Goal: Task Accomplishment & Management: Manage account settings

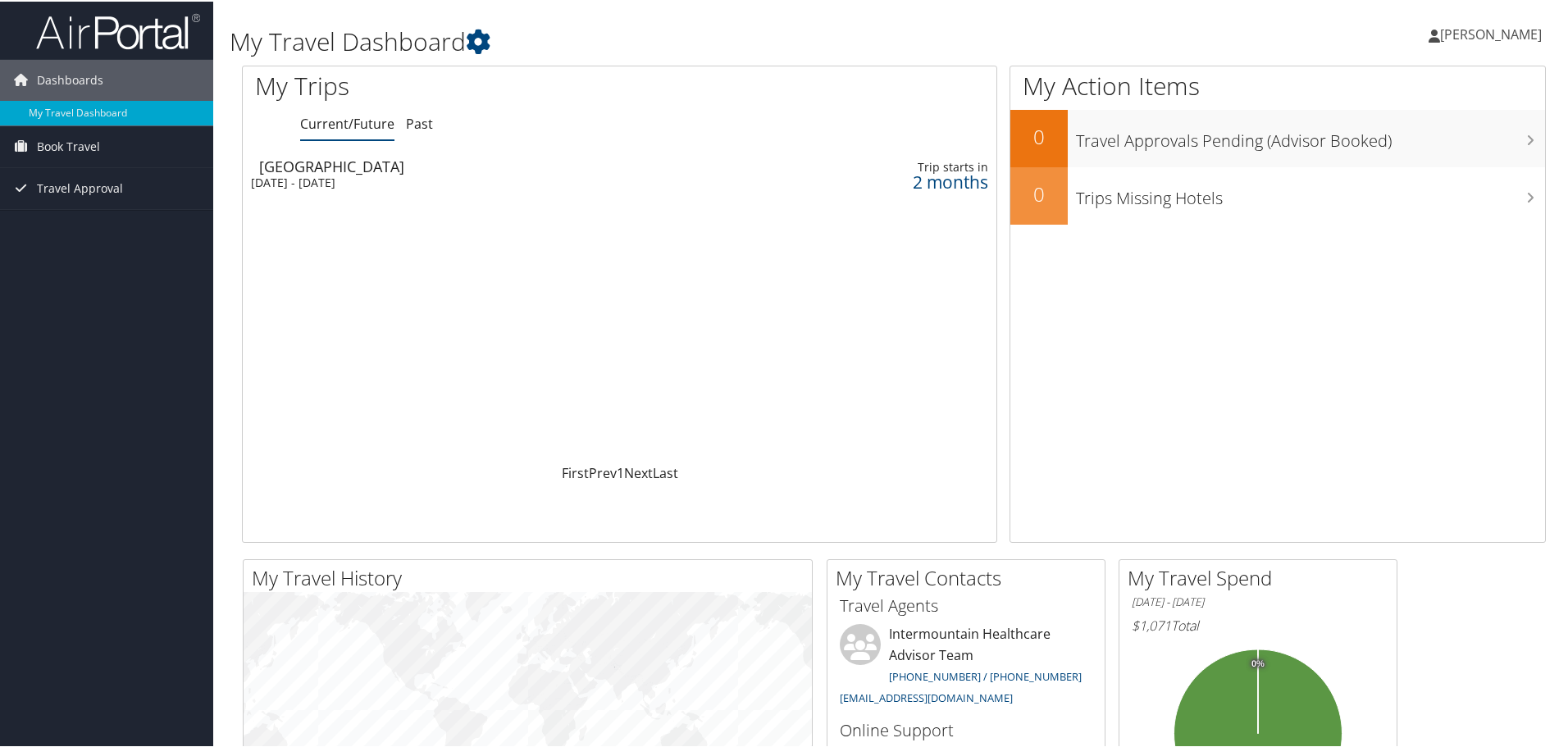
click at [350, 174] on div "[DATE] - [DATE]" at bounding box center [476, 181] width 450 height 15
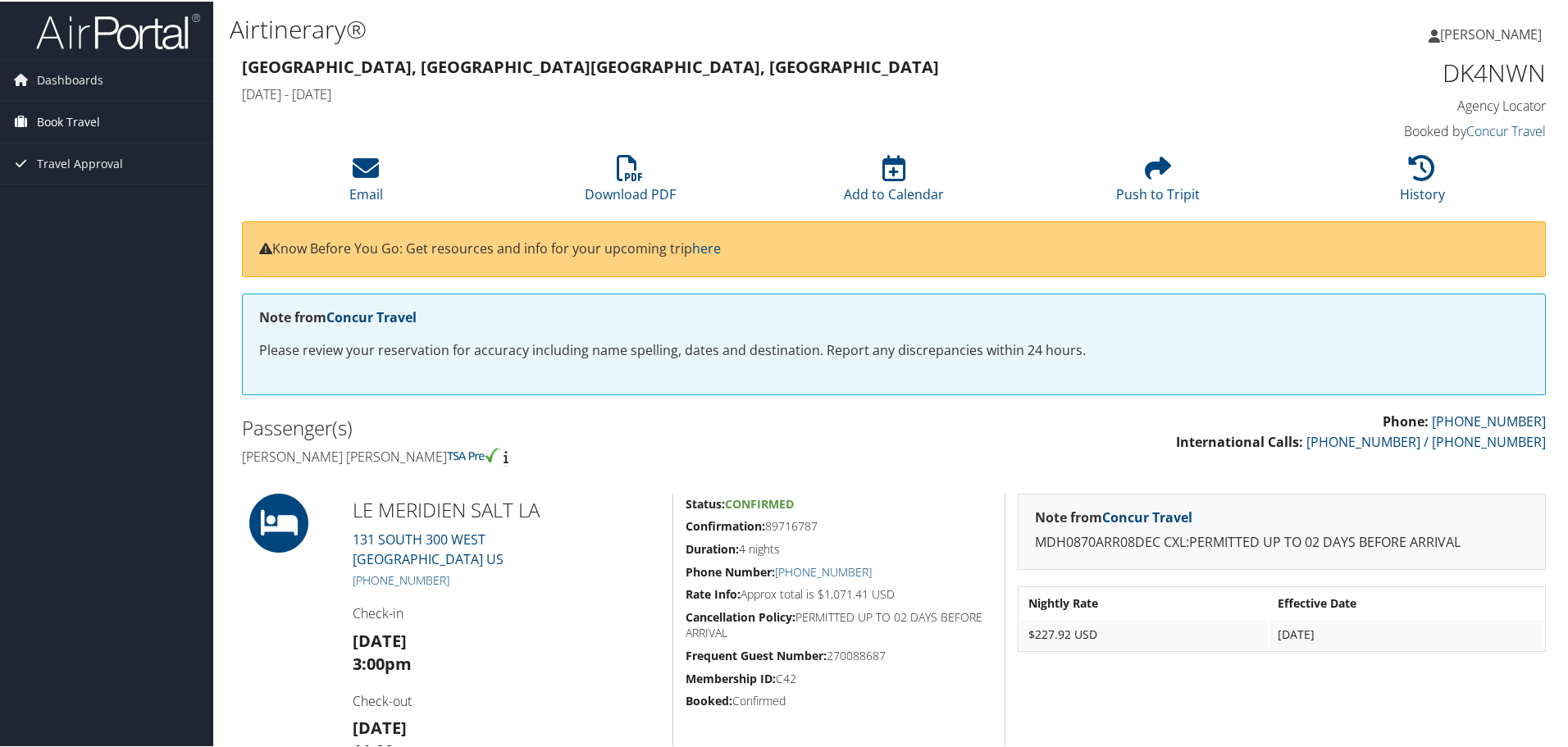
click at [103, 120] on link "Book Travel" at bounding box center [106, 120] width 213 height 41
click at [102, 173] on link "Book/Manage Online Trips" at bounding box center [106, 178] width 213 height 25
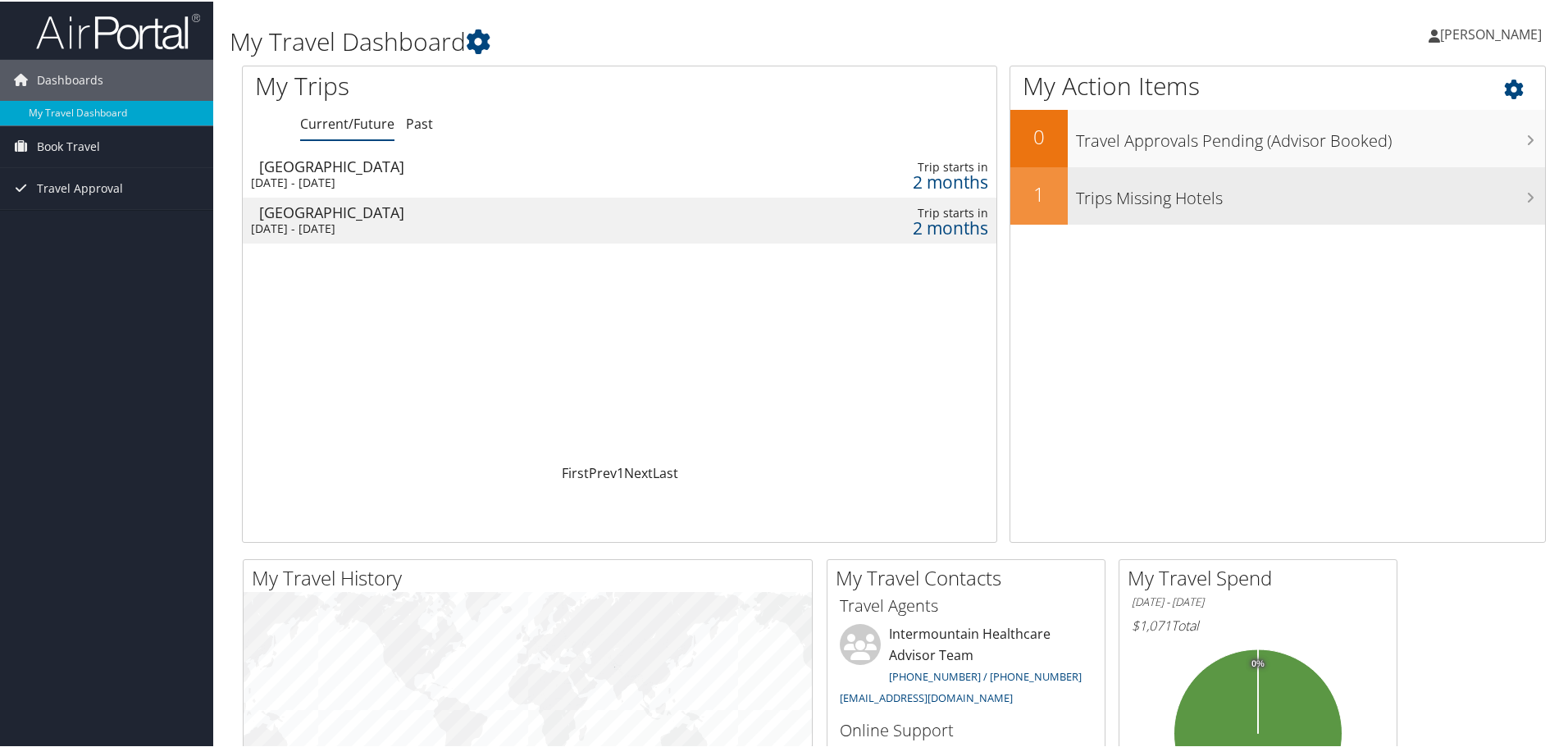
click at [1515, 196] on h3 "Trips Missing Hotels" at bounding box center [1310, 193] width 469 height 31
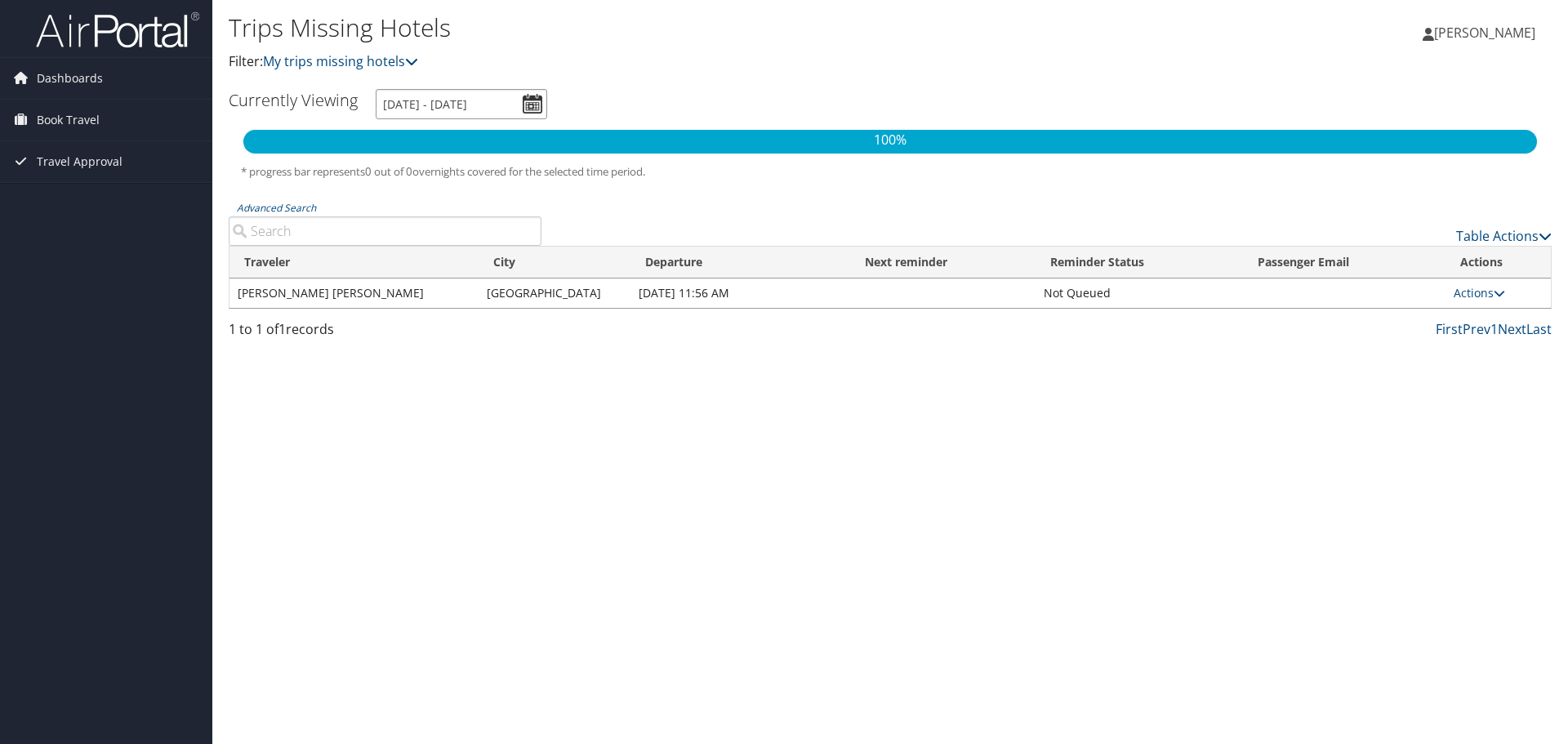
click at [528, 103] on input "10/6/2025 - 1/6/2026" at bounding box center [461, 104] width 171 height 30
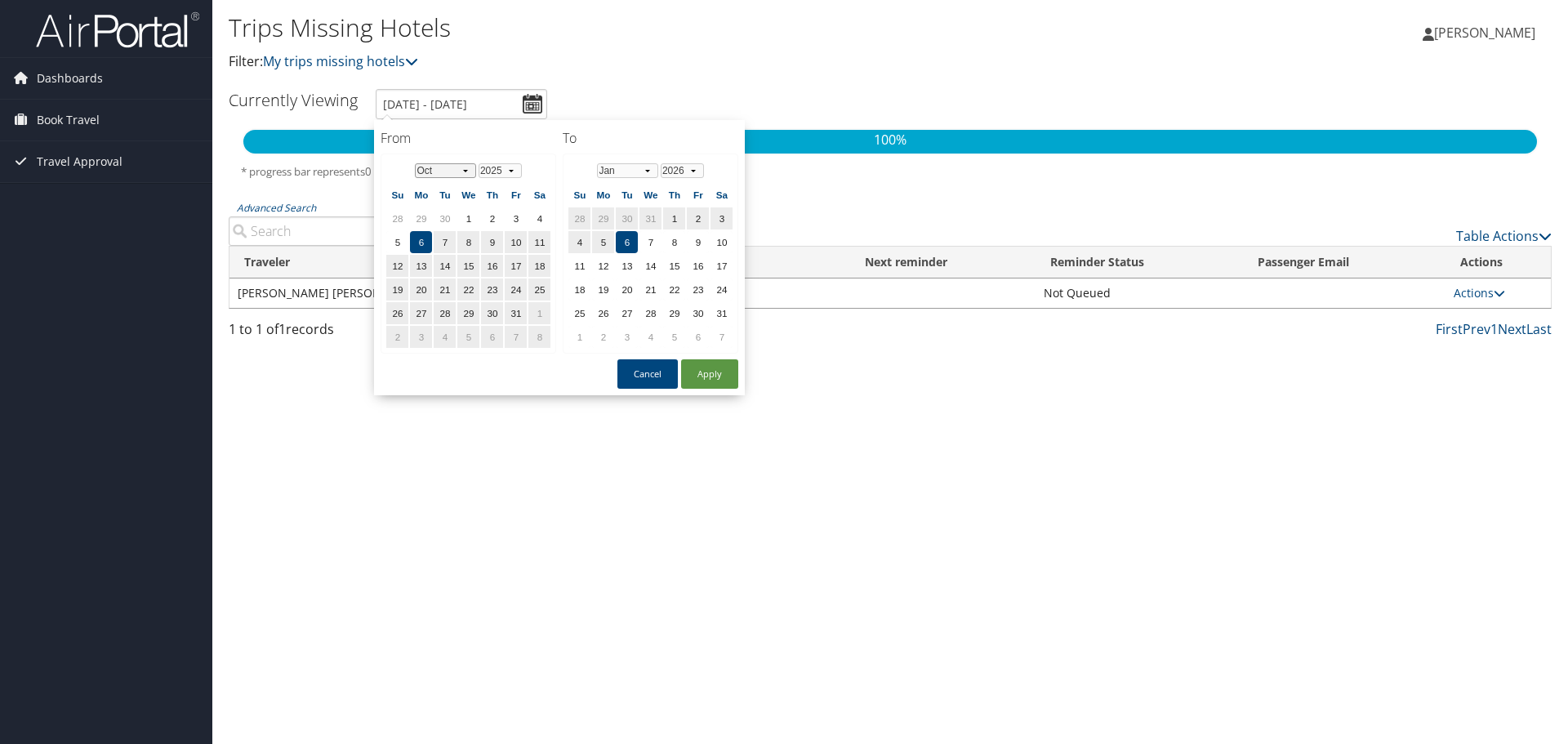
click at [469, 169] on select "Jan Feb Mar Apr May Jun Jul Aug Sep Oct Nov Dec" at bounding box center [445, 170] width 61 height 15
click at [648, 168] on select "Jan Feb Mar Apr May Jun Jul Aug Sep Oct Nov Dec" at bounding box center [627, 170] width 61 height 15
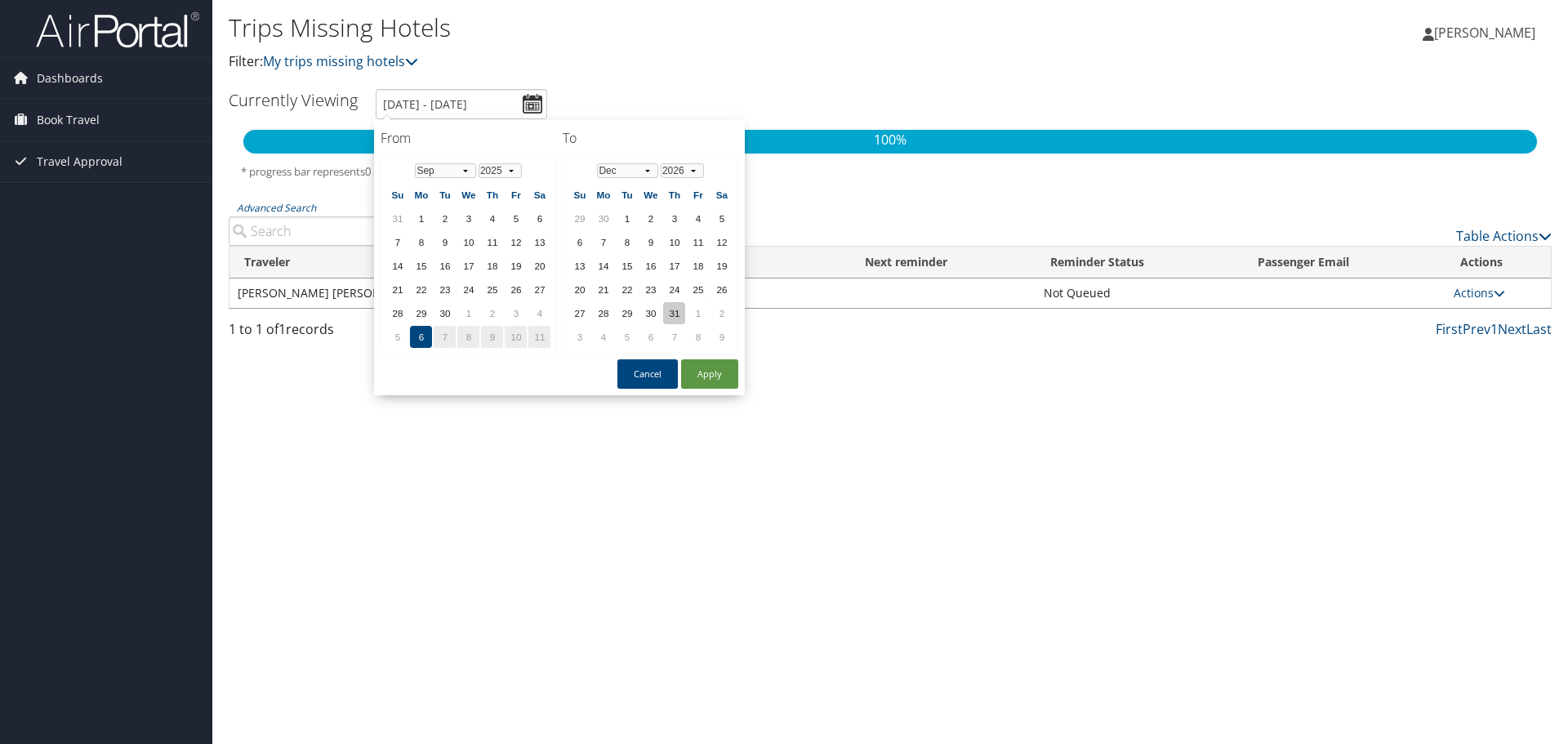
click at [666, 313] on td "31" at bounding box center [674, 313] width 22 height 22
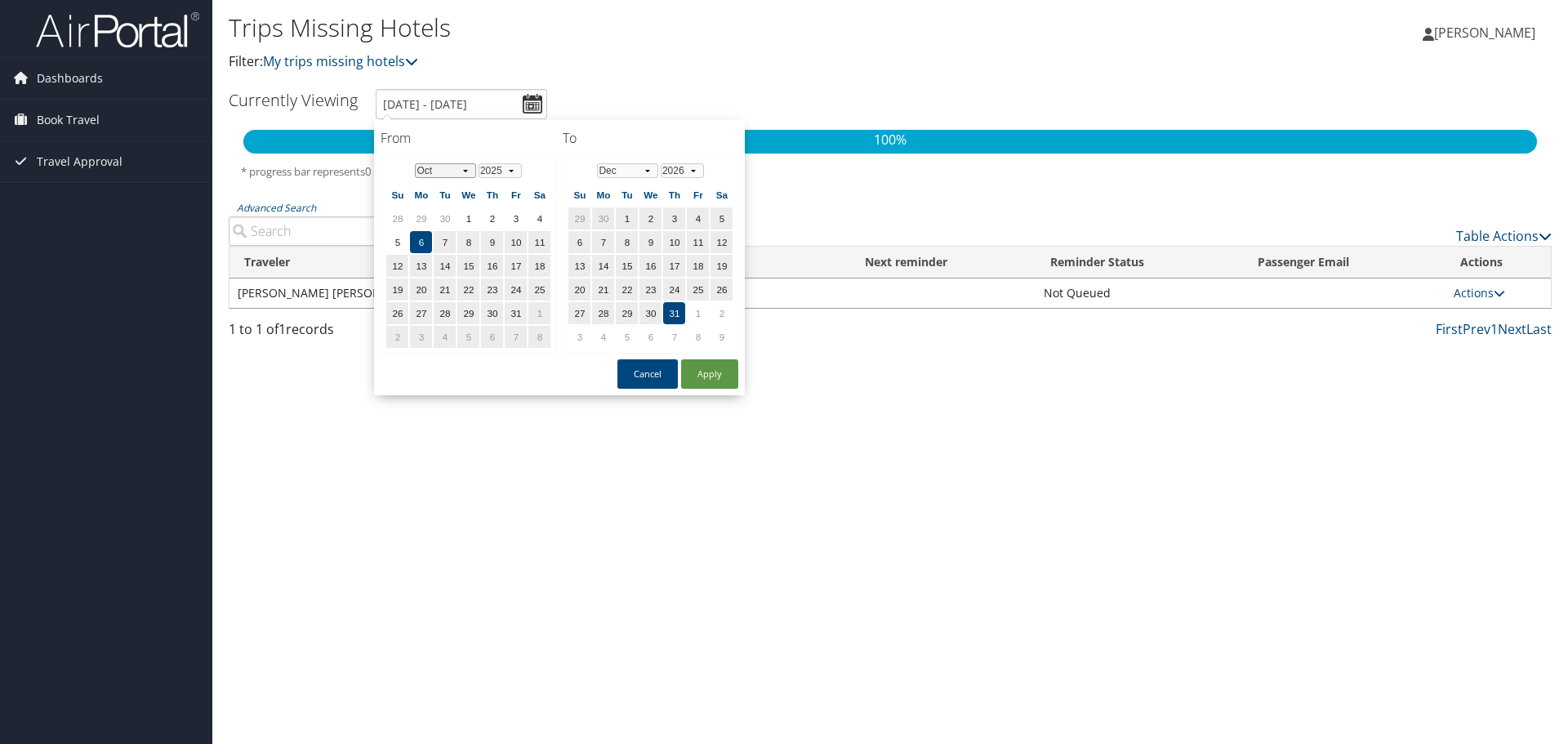
click at [465, 170] on select "Jan Feb Mar Apr May Jun Jul Aug Sep Oct Nov Dec" at bounding box center [445, 170] width 61 height 15
click at [418, 282] on td "22" at bounding box center [421, 289] width 22 height 22
click at [700, 371] on button "Apply" at bounding box center [709, 374] width 57 height 29
type input "9/22/2025 - 12/31/2026"
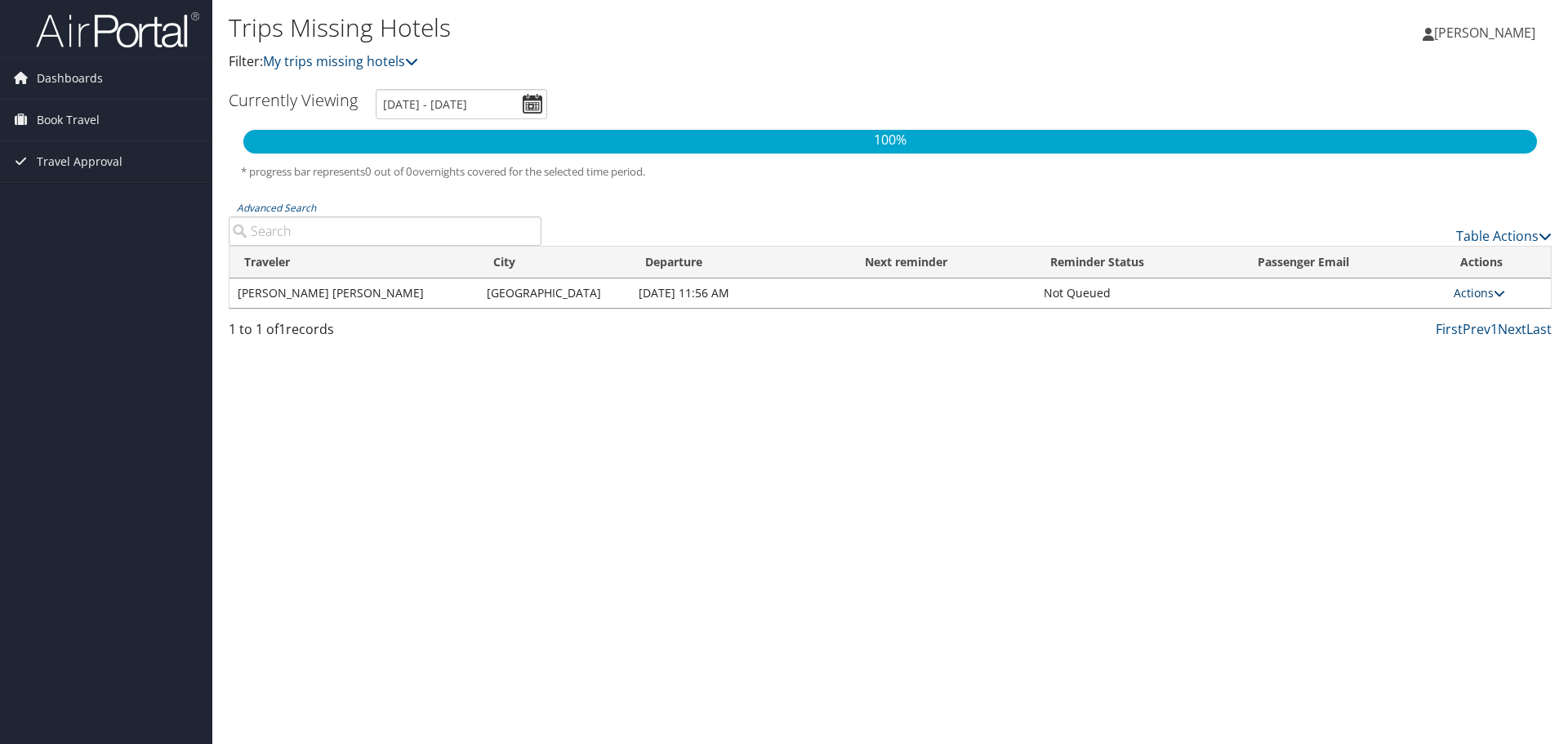
click at [1477, 295] on link "Actions" at bounding box center [1479, 292] width 51 height 15
click at [1448, 369] on link "Attach Hotel" at bounding box center [1444, 372] width 113 height 28
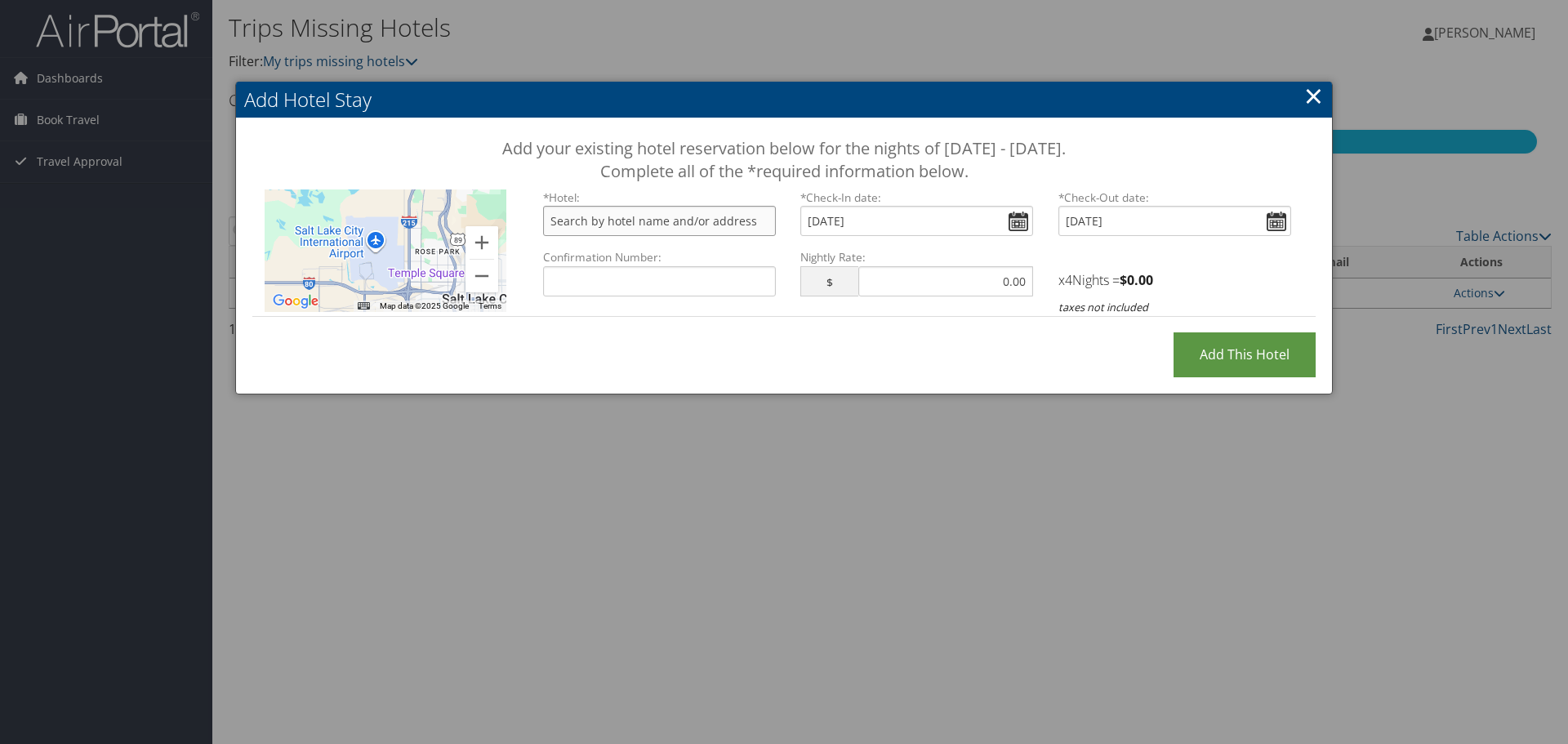
click at [628, 226] on input "text" at bounding box center [659, 221] width 232 height 30
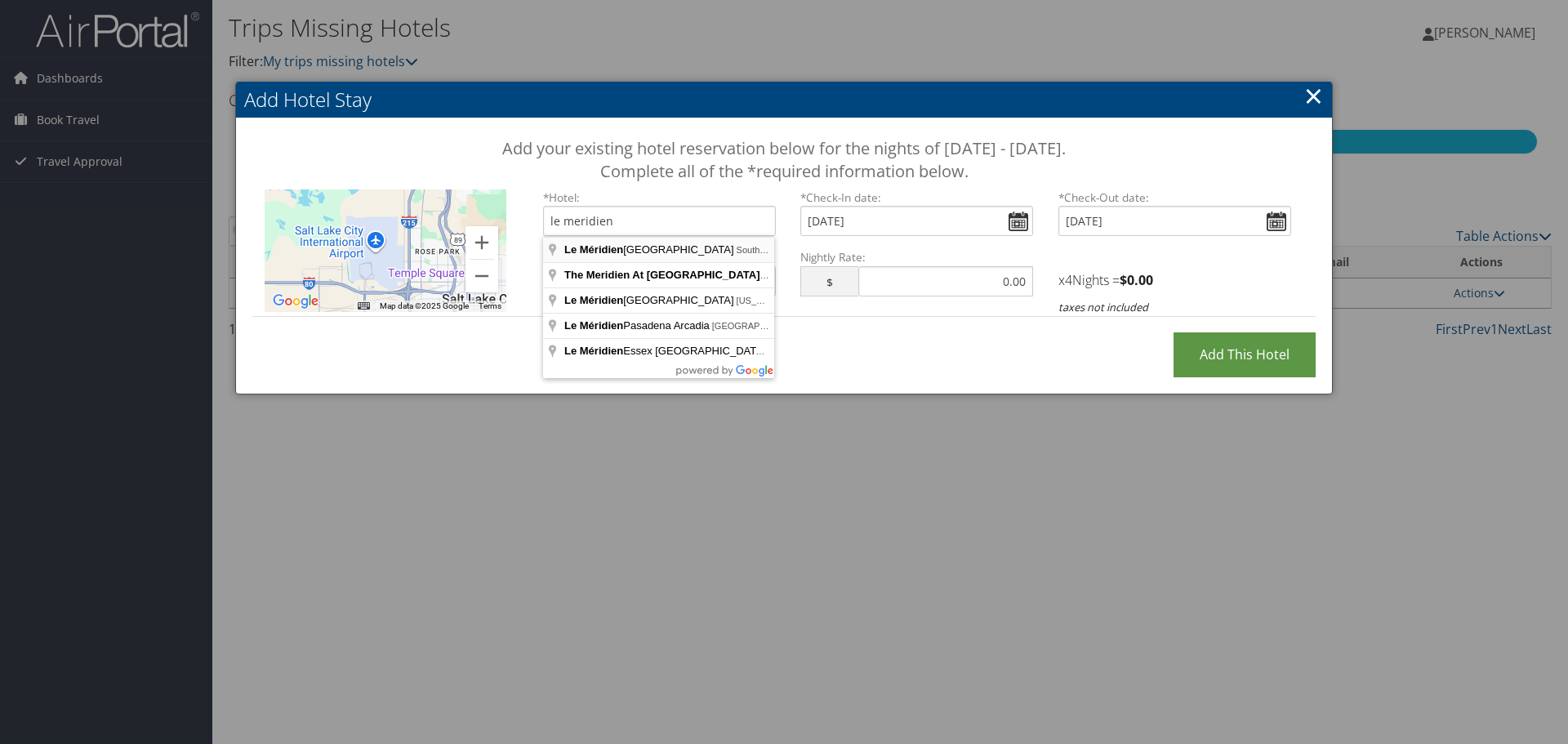
type input "Le Méridien Salt Lake City Downtown, South 300 West, Salt Lake City, UT, USA"
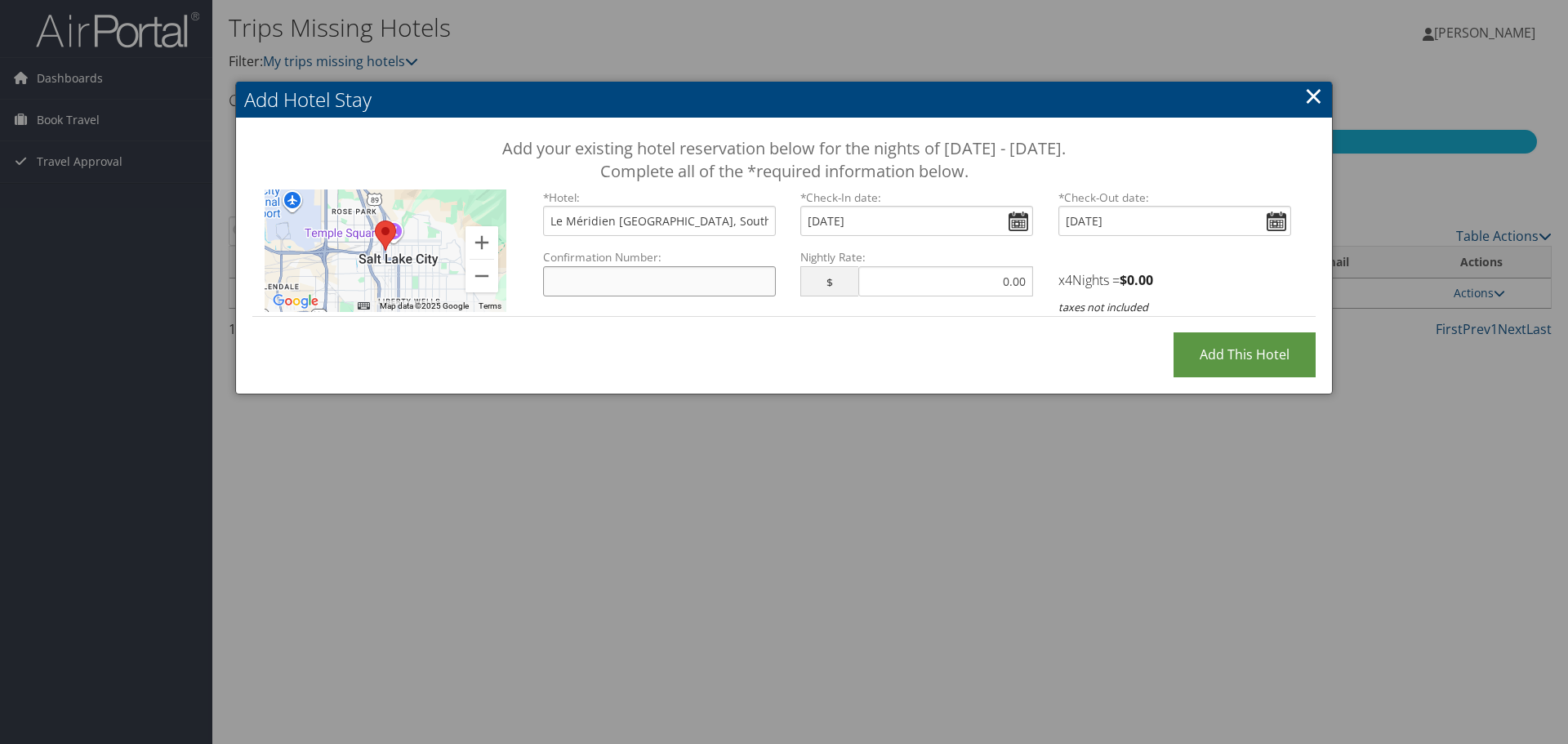
click at [612, 280] on input "Confirmation Number:" at bounding box center [659, 281] width 232 height 30
paste input "89716787"
type input "89716787"
click at [1259, 363] on input "Add this Hotel" at bounding box center [1244, 355] width 142 height 45
type input "Processing..."
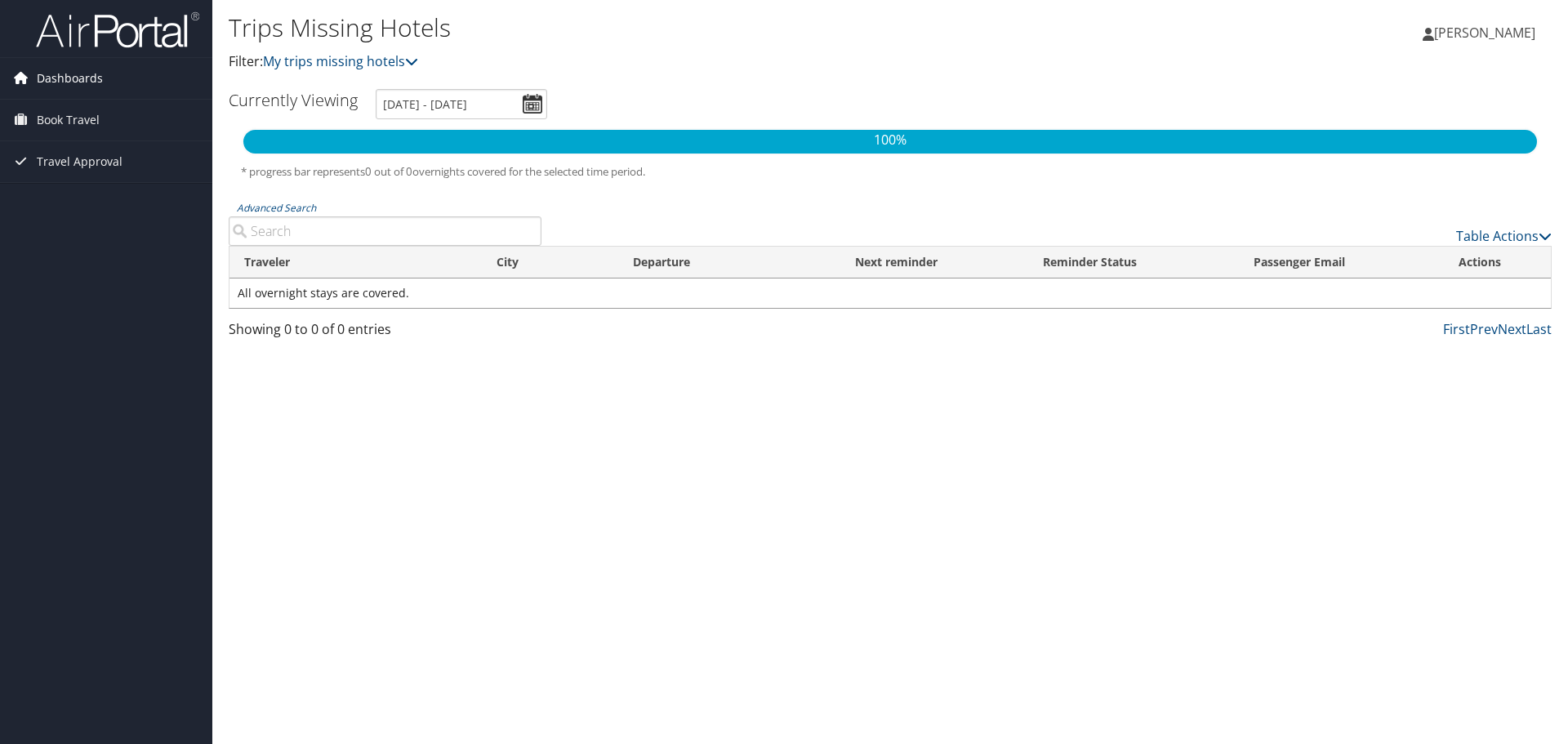
click at [76, 82] on span "Dashboards" at bounding box center [69, 78] width 67 height 41
click at [91, 113] on link "My Travel Dashboard" at bounding box center [106, 111] width 212 height 25
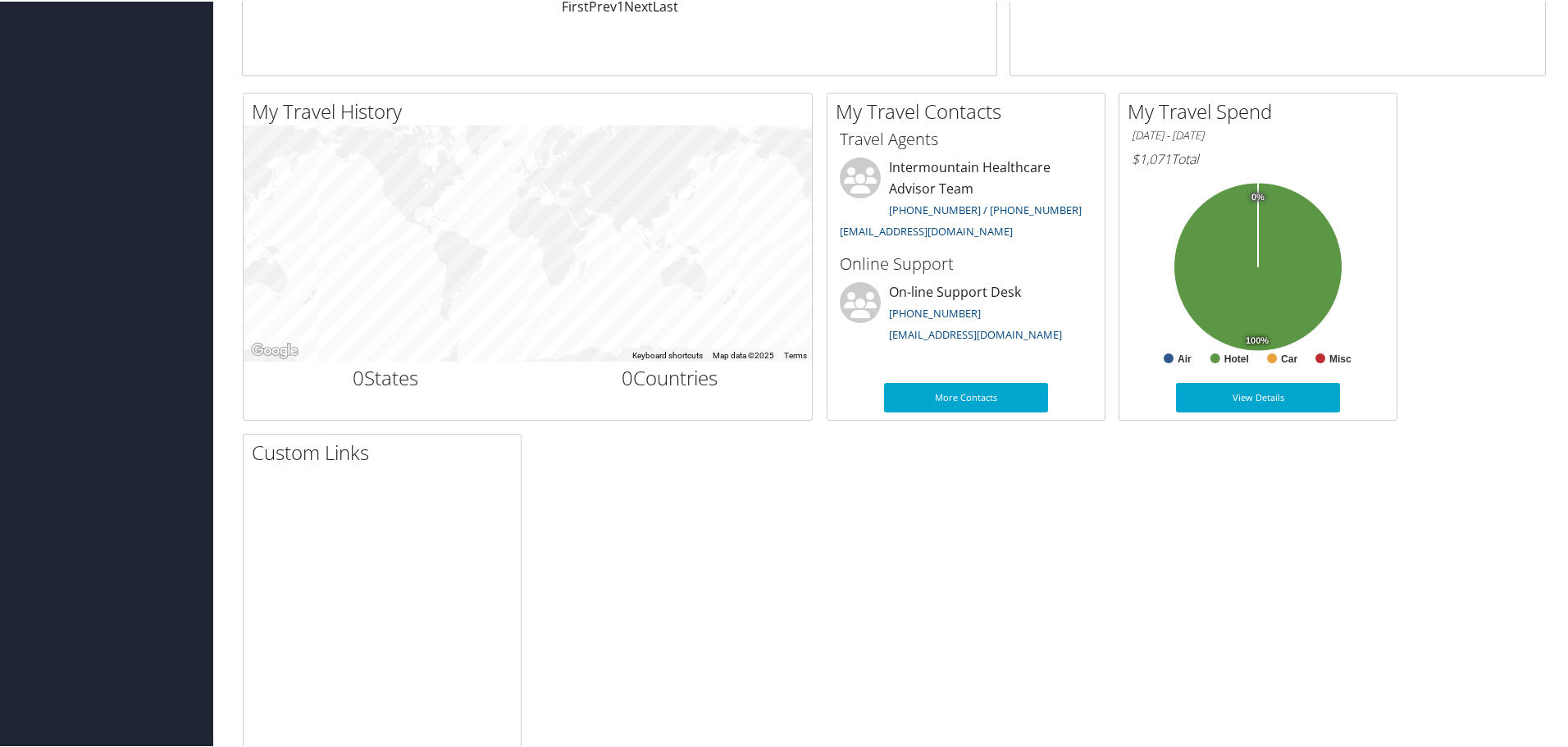
scroll to position [426, 0]
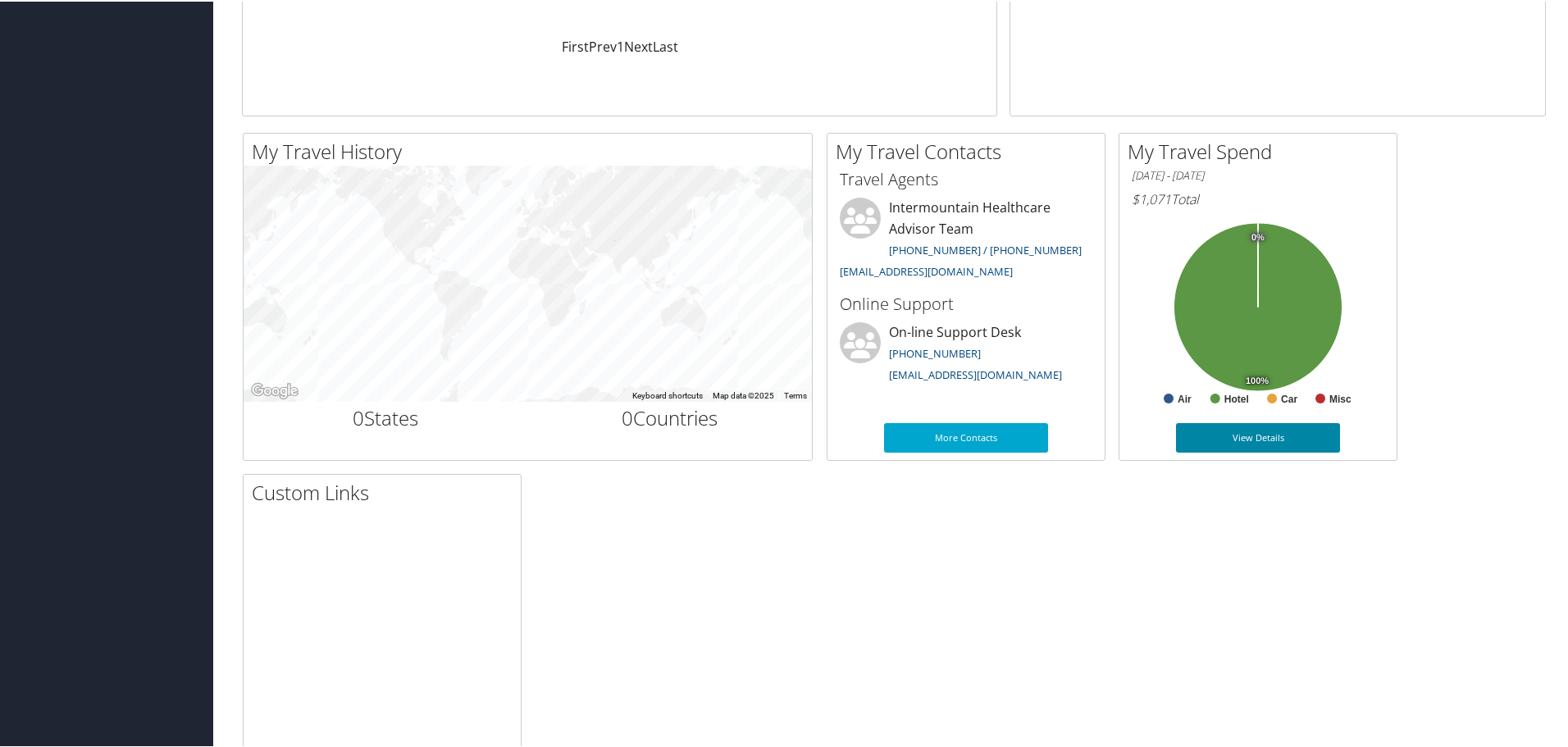
click at [1231, 435] on link "View Details" at bounding box center [1259, 436] width 164 height 29
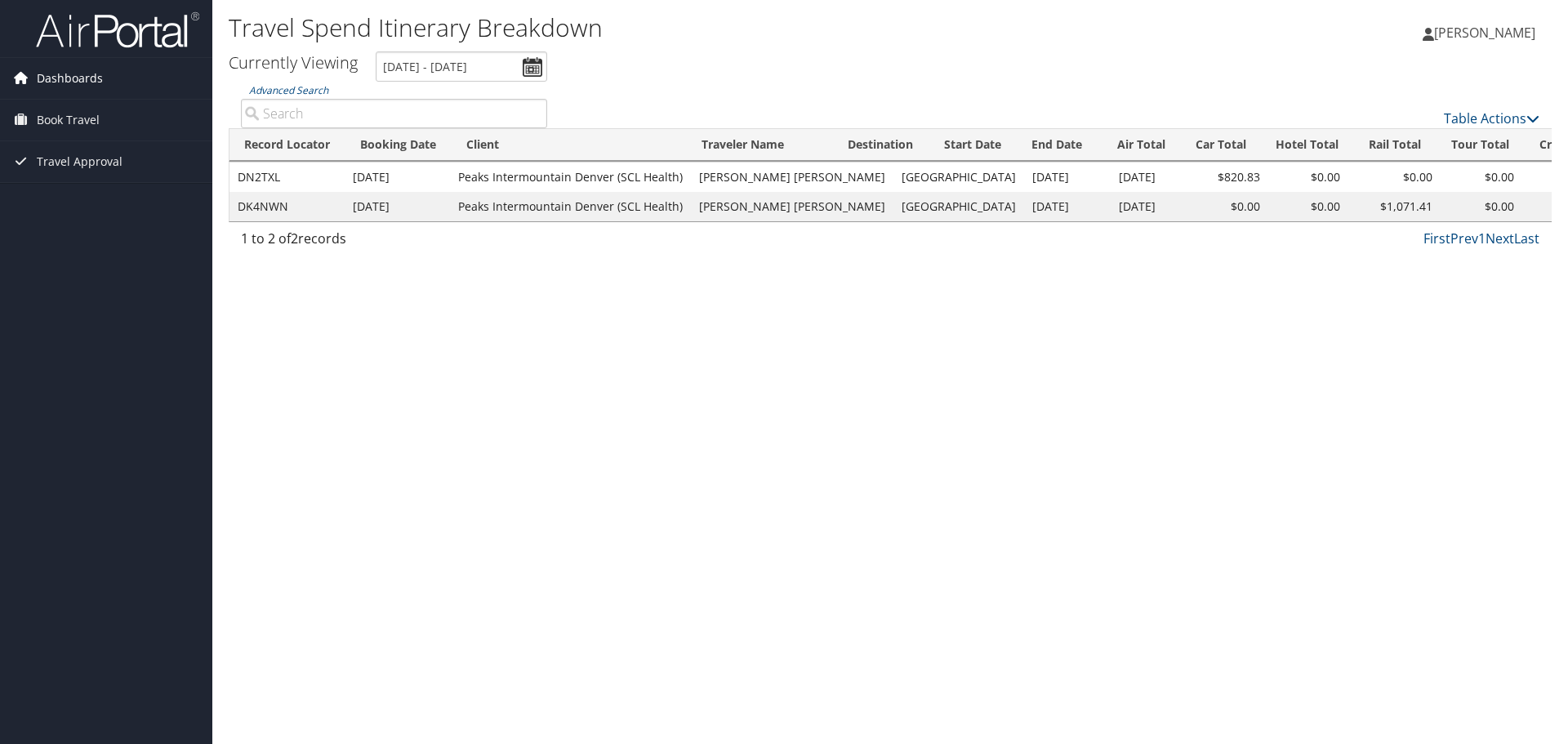
click at [76, 82] on span "Dashboards" at bounding box center [69, 78] width 67 height 41
click at [80, 105] on link "My Travel Dashboard" at bounding box center [106, 111] width 212 height 25
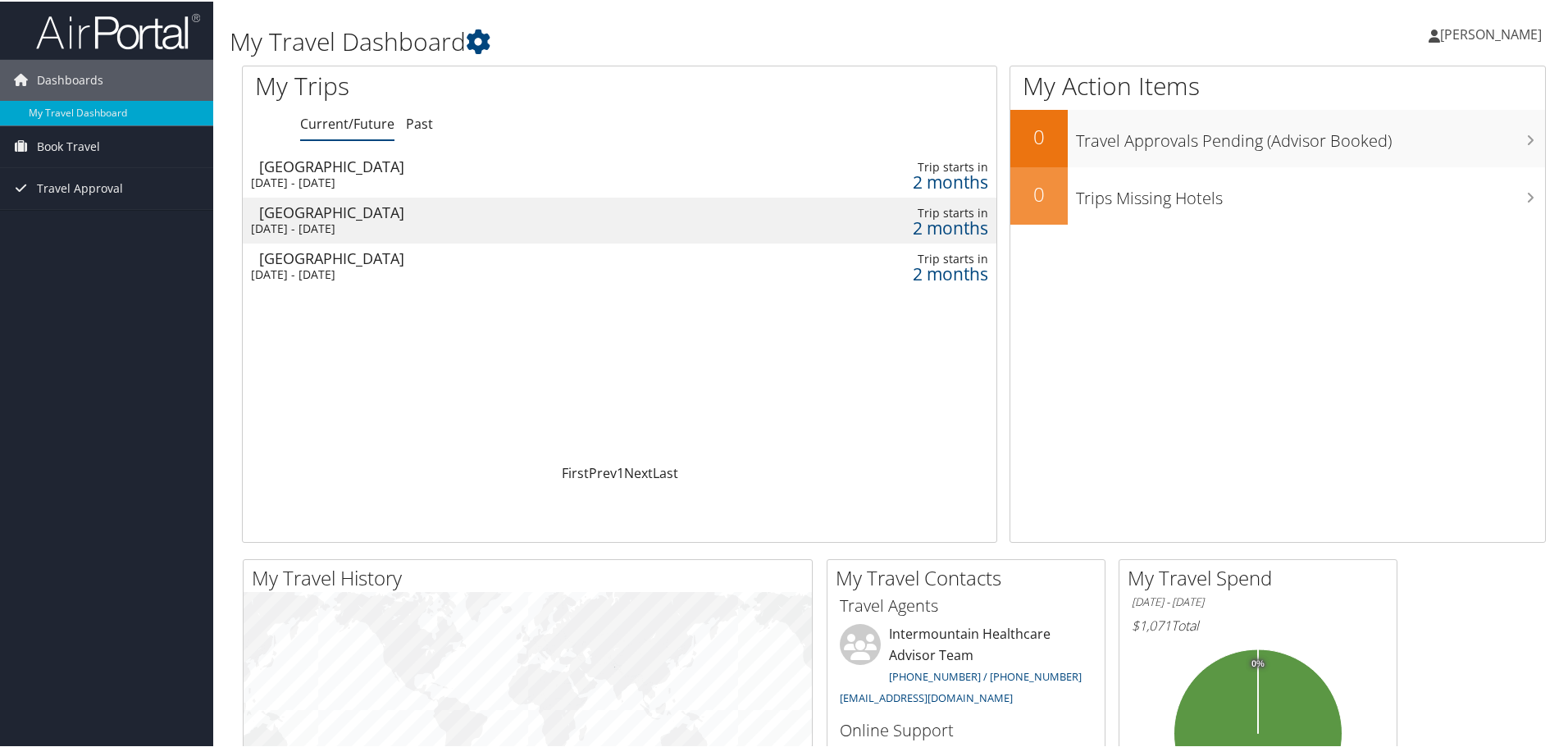
click at [923, 265] on div "2 months" at bounding box center [895, 272] width 187 height 15
click at [950, 224] on div "2 months" at bounding box center [895, 226] width 187 height 15
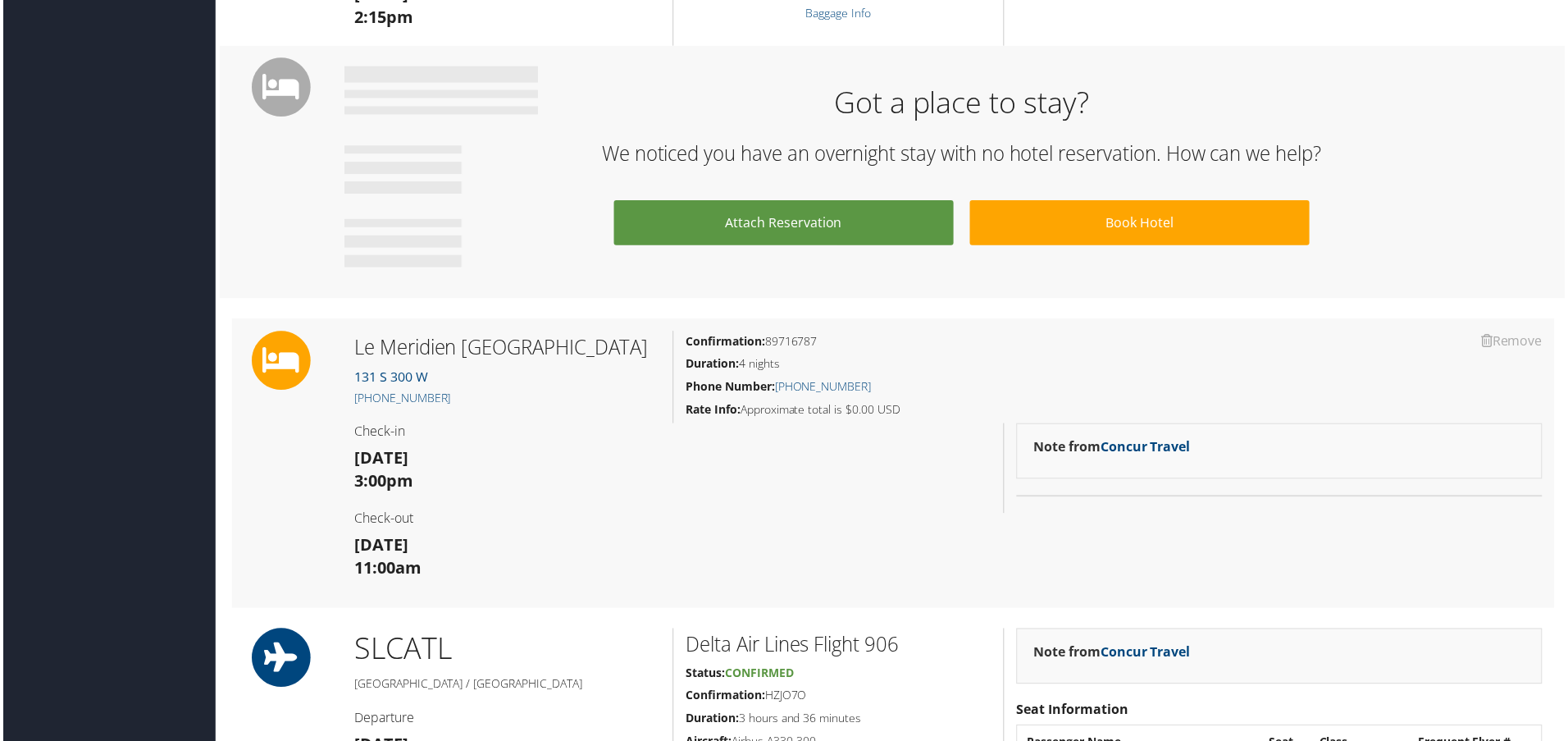
scroll to position [738, 0]
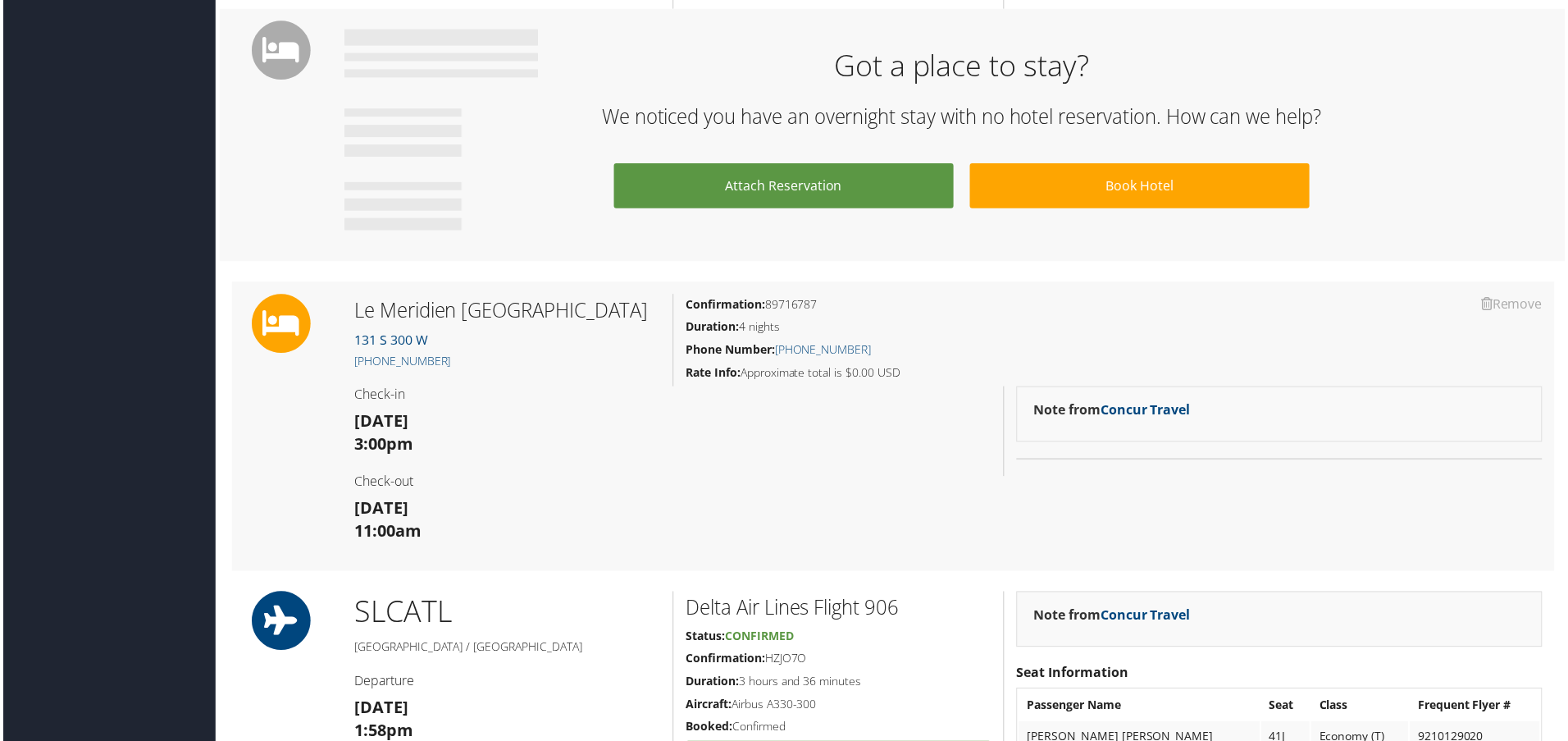
click at [518, 457] on h3 "Mon 08 Dec 3:00pm" at bounding box center [506, 435] width 308 height 46
click at [1078, 488] on div "Remove Remove Le Meridien Salt Lake City Downtown 131 S 300 W (801) 658-4400 Ch…" at bounding box center [894, 428] width 1329 height 291
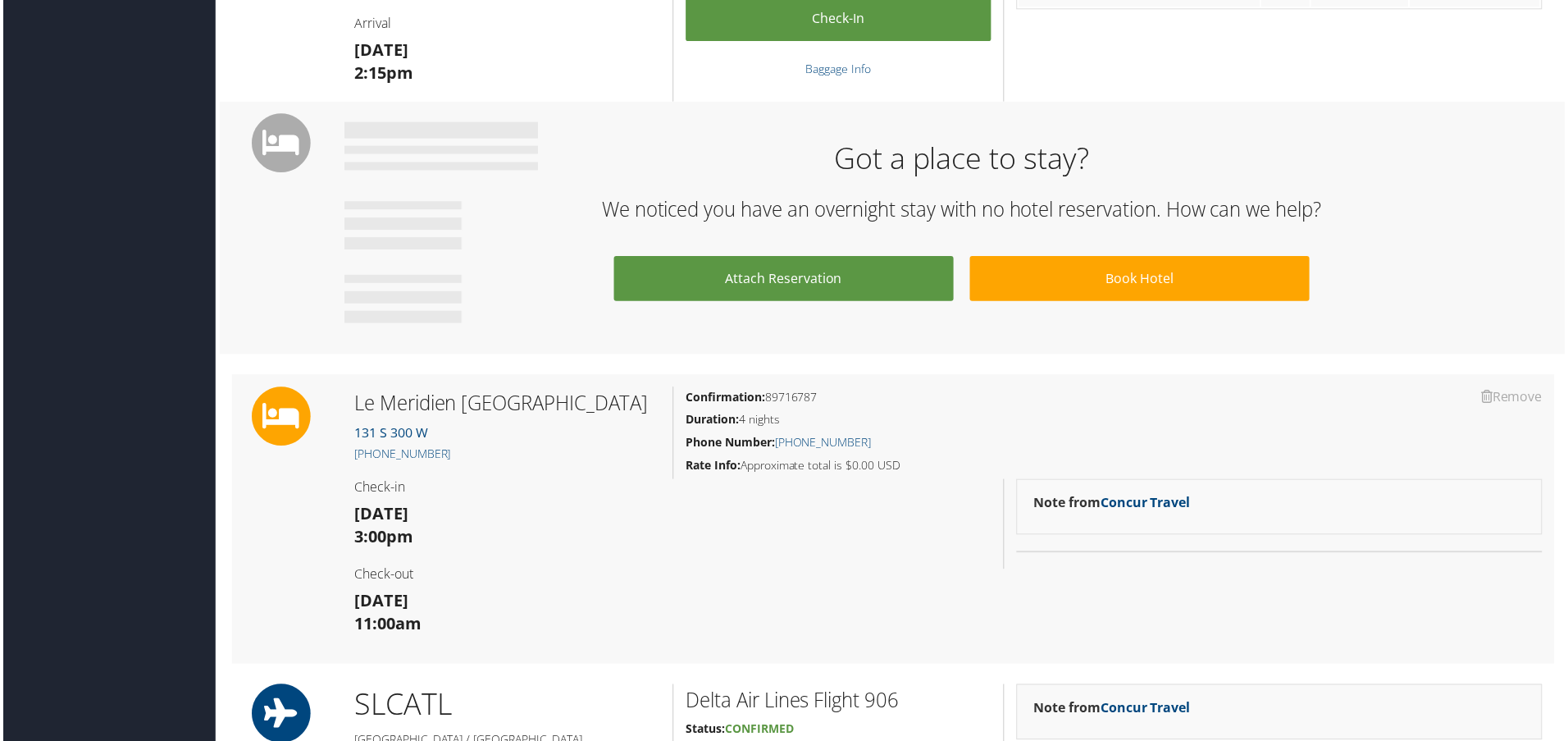
scroll to position [656, 0]
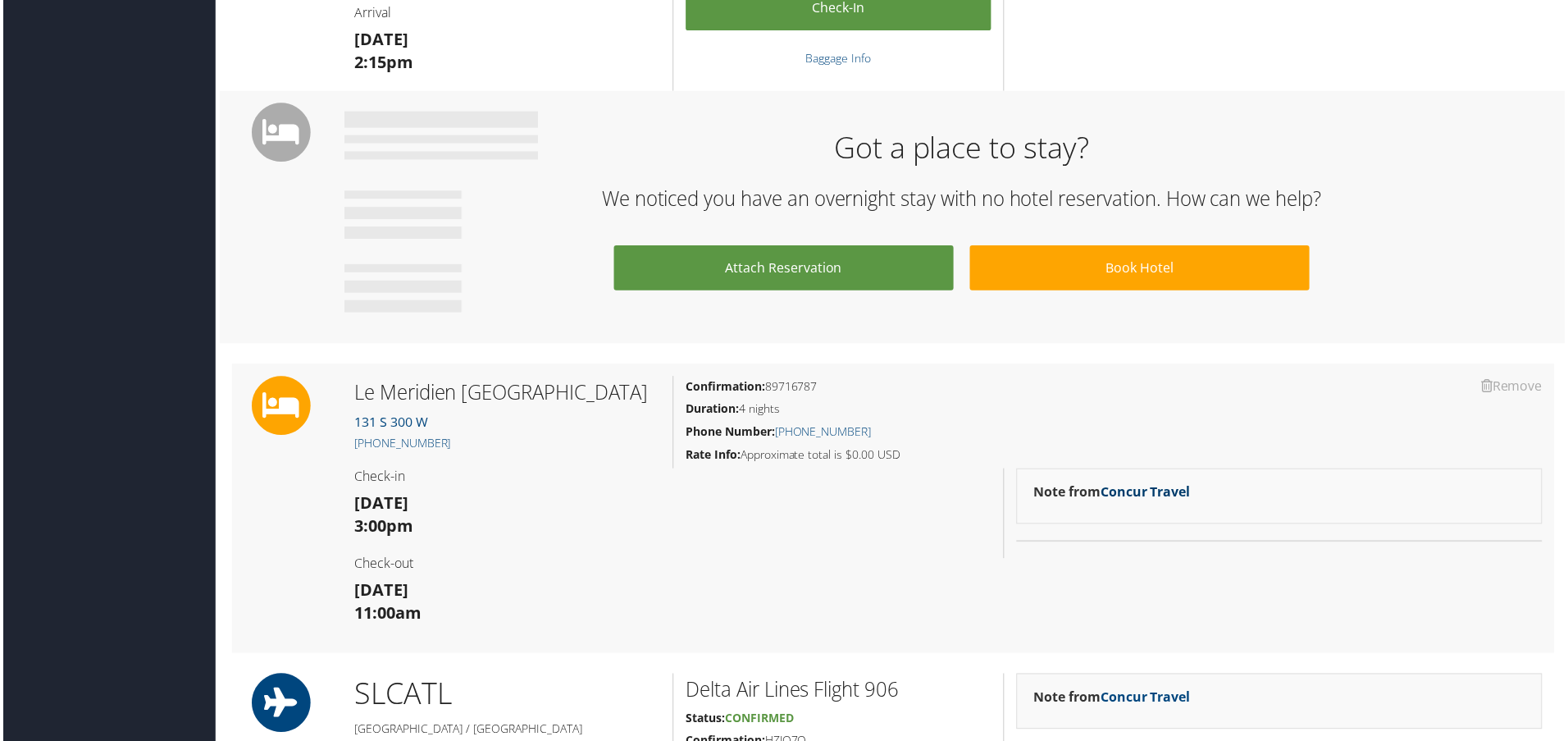
click at [1144, 493] on link "Concur Travel" at bounding box center [1147, 494] width 90 height 18
click at [944, 546] on div "Remove Remove Le Meridien Salt Lake City Downtown 131 S 300 W (801) 658-4400 Ch…" at bounding box center [894, 510] width 1329 height 291
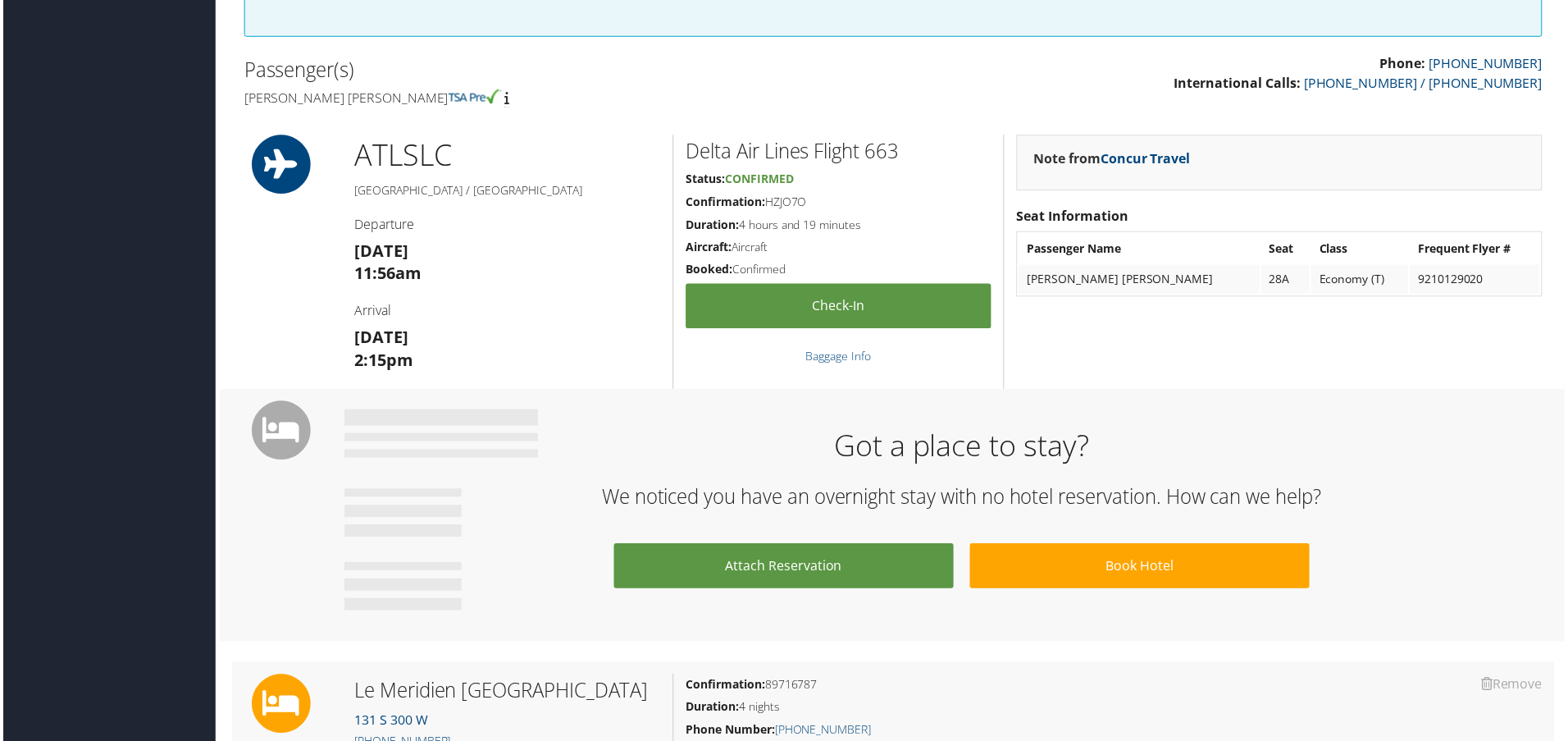
scroll to position [362, 0]
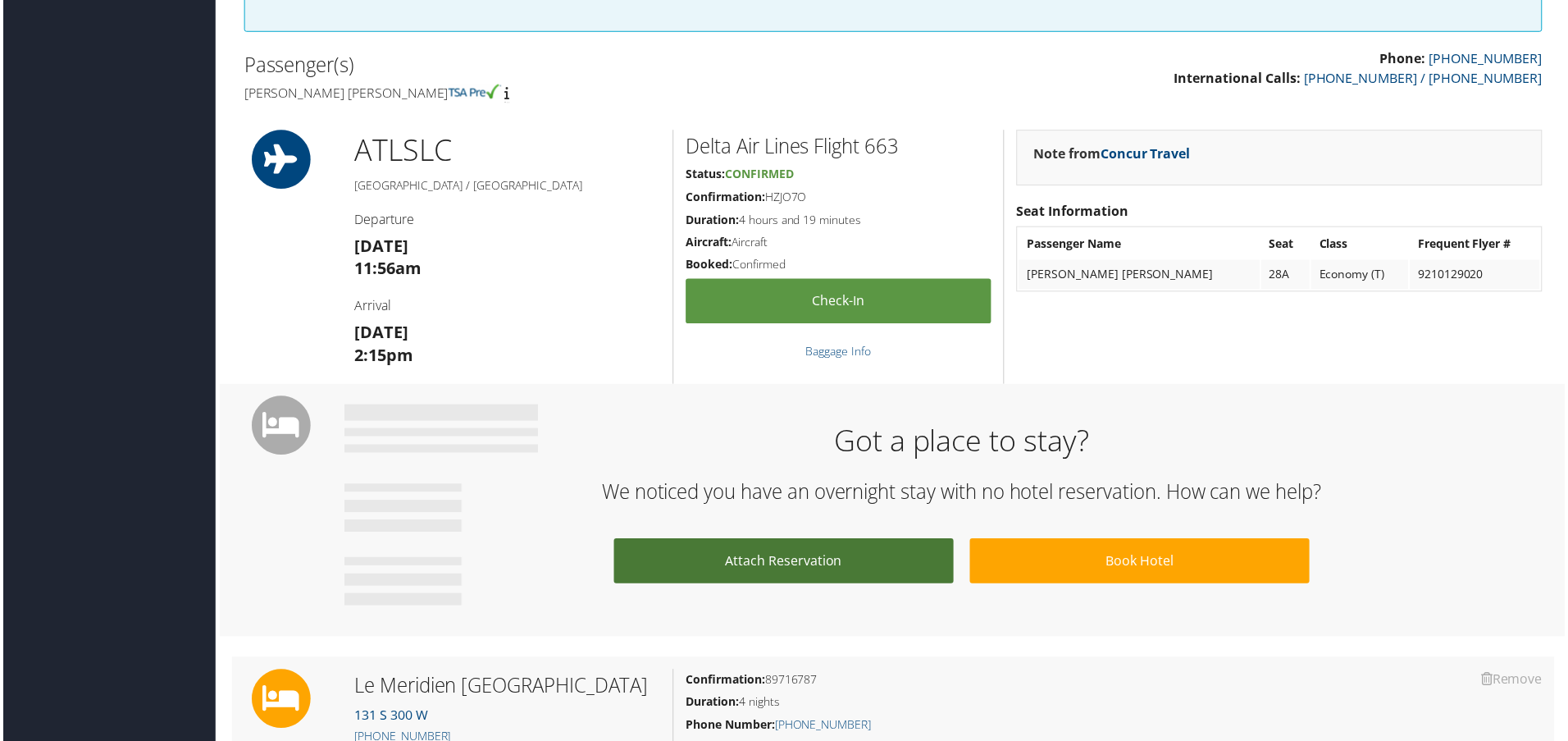
click at [802, 562] on link "Attach Reservation" at bounding box center [784, 563] width 341 height 45
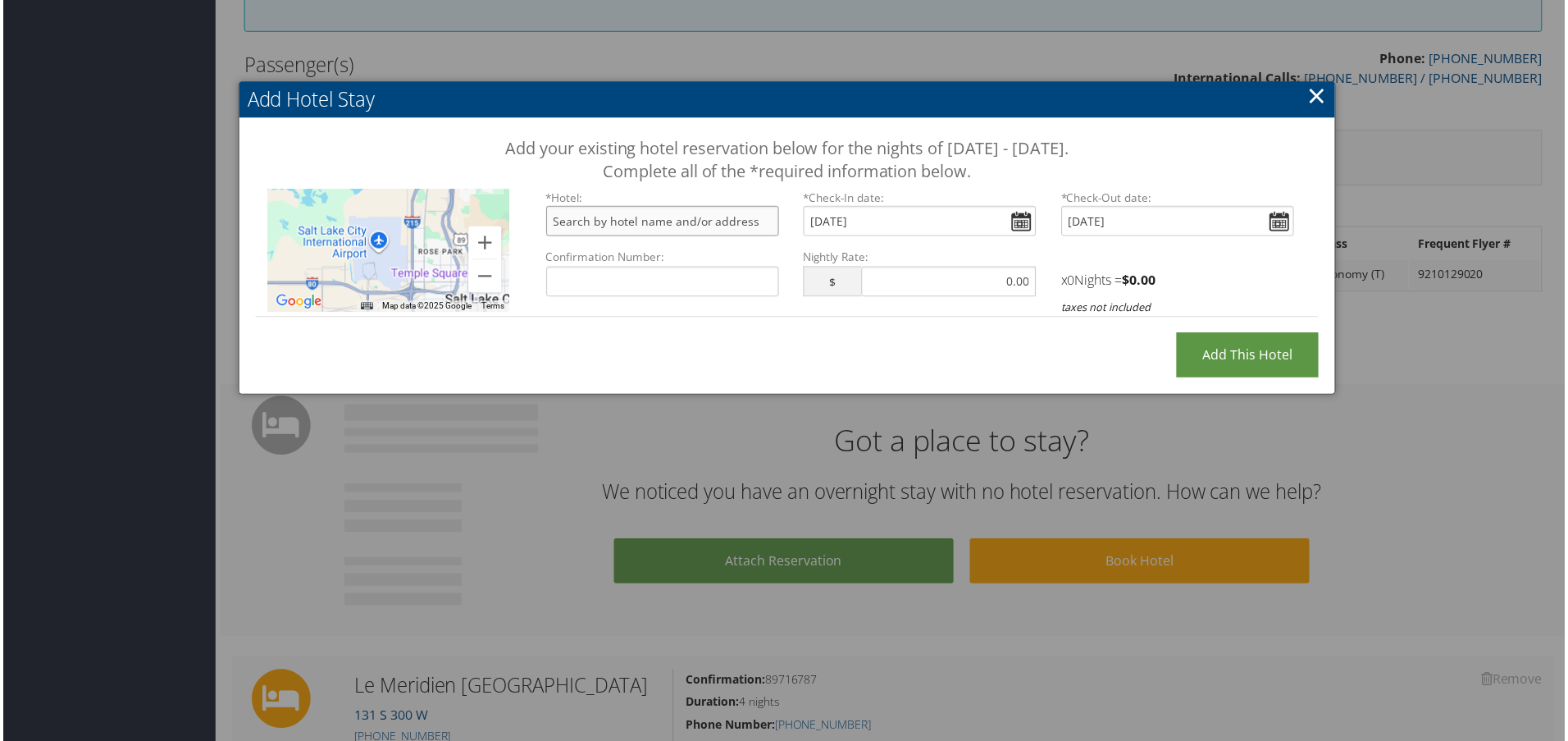
click at [681, 224] on input "text" at bounding box center [662, 222] width 234 height 30
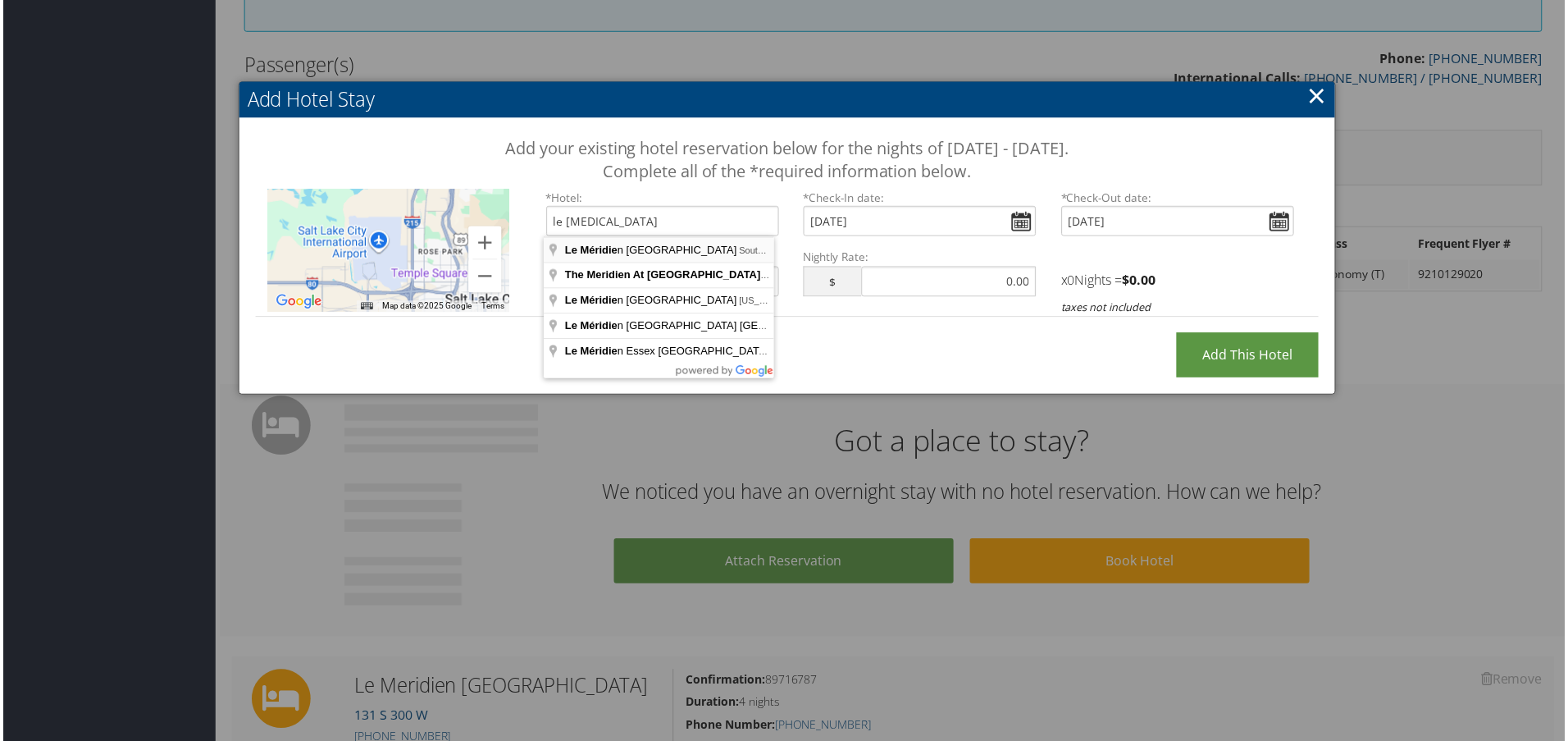
type input "Le Méridien Salt Lake City Downtown, South 300 West, Salt Lake City, UT, USA"
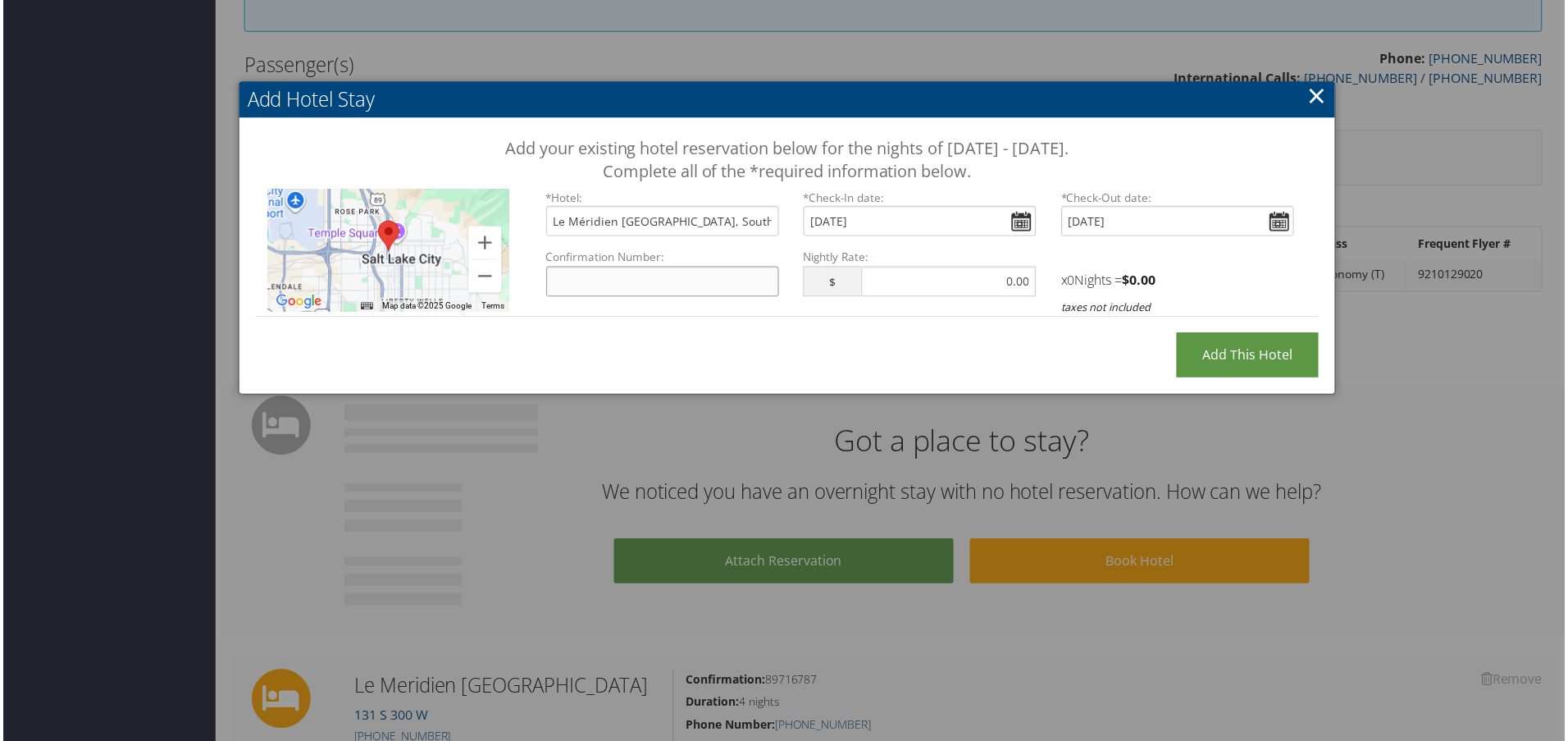
click at [661, 287] on input "Confirmation Number:" at bounding box center [662, 283] width 234 height 30
click at [625, 287] on input "Confirmation Number:" at bounding box center [662, 283] width 234 height 30
paste input "89716787"
type input "89716787"
click at [984, 277] on input "text" at bounding box center [949, 283] width 176 height 30
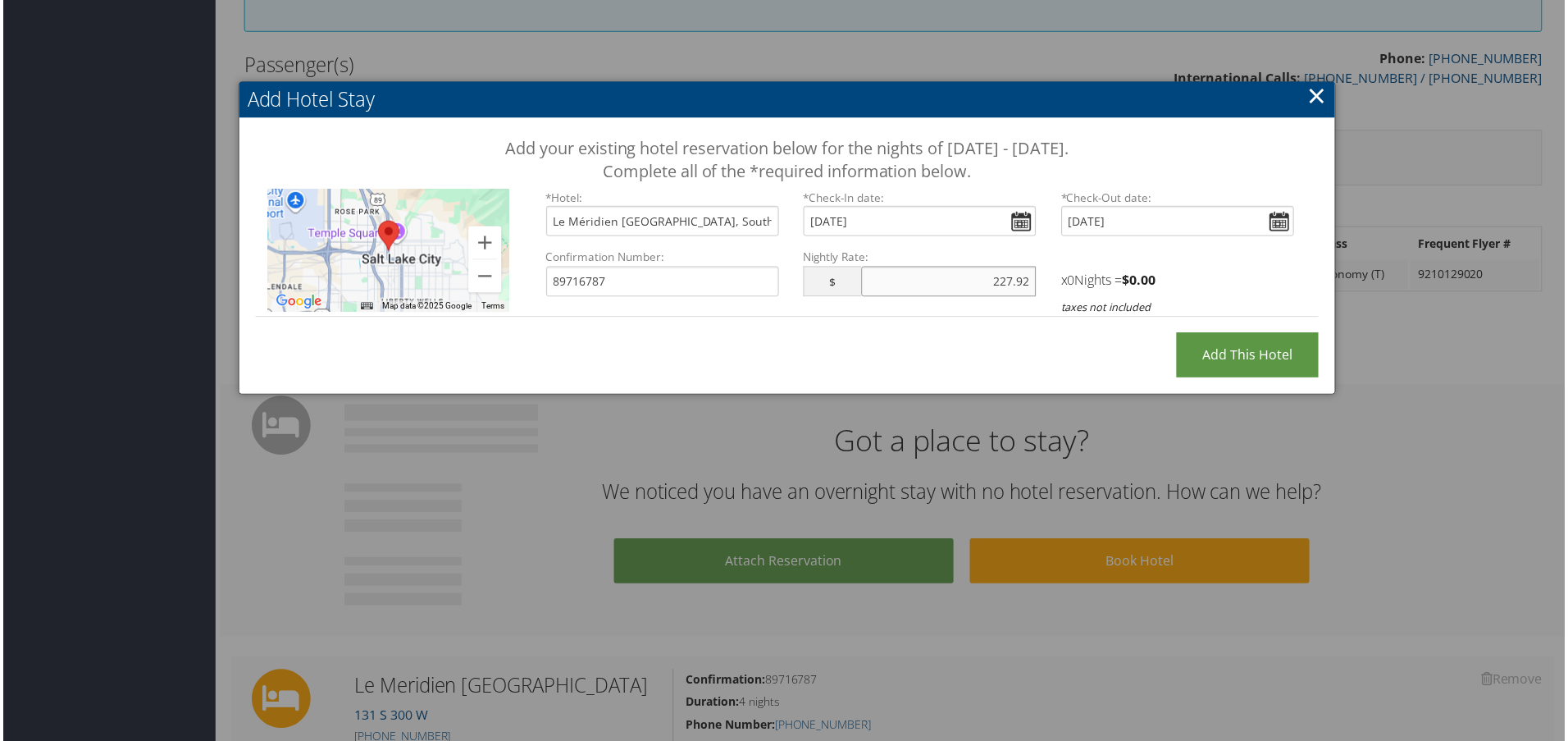
type input "227.92"
click at [1236, 268] on div "x 0 Nights = $ 0.00 taxes not included" at bounding box center [1180, 284] width 259 height 67
click at [1121, 350] on div "Add your existing hotel reservation below for the nights of December 8 - Decemb…" at bounding box center [787, 234] width 1101 height 231
click at [1280, 225] on input "Mon Dec 08, 2025" at bounding box center [1180, 222] width 234 height 30
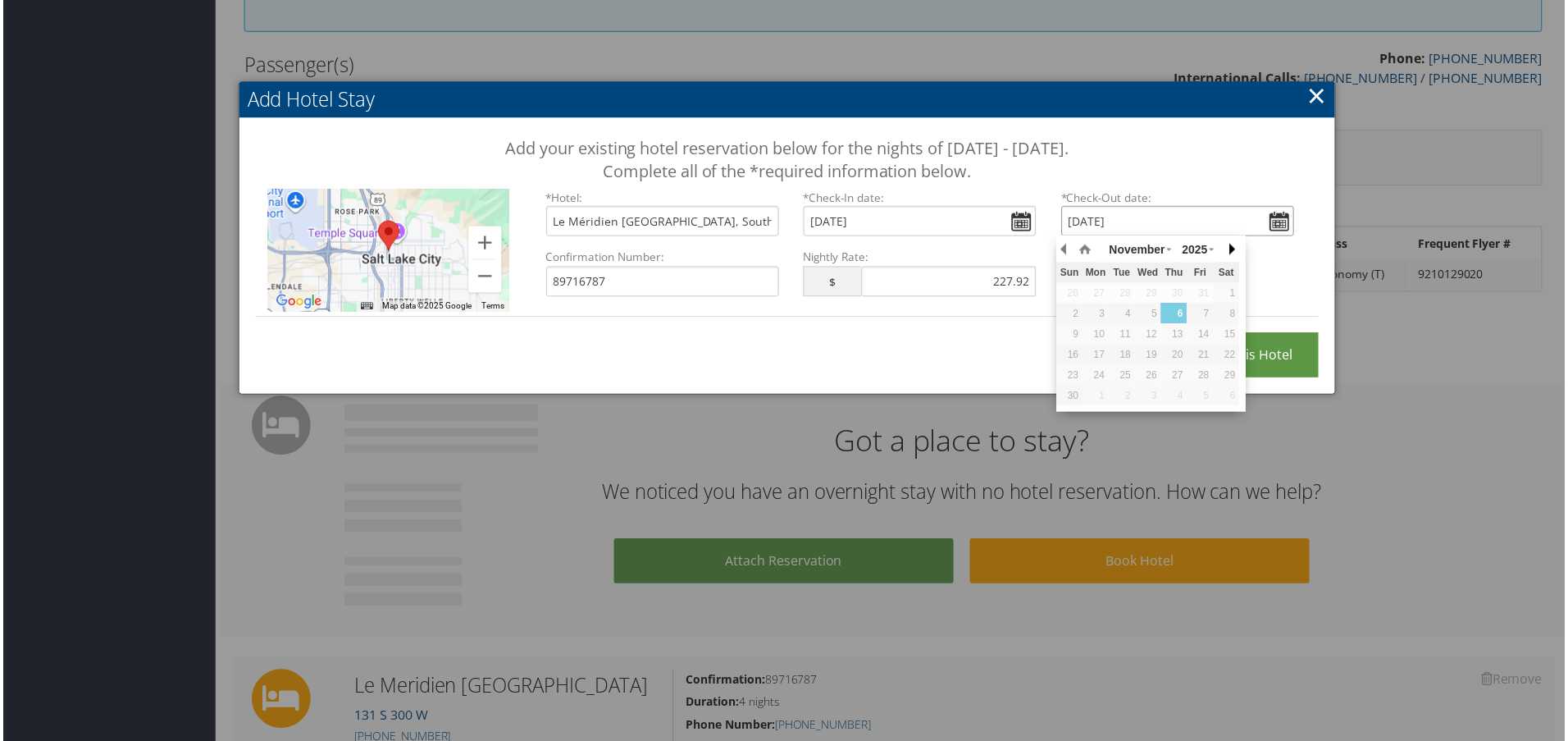
click at [1231, 246] on button "button" at bounding box center [1234, 251] width 16 height 25
click at [1208, 311] on div "12" at bounding box center [1202, 315] width 26 height 15
type input "Fri, Dec 12, 2025"
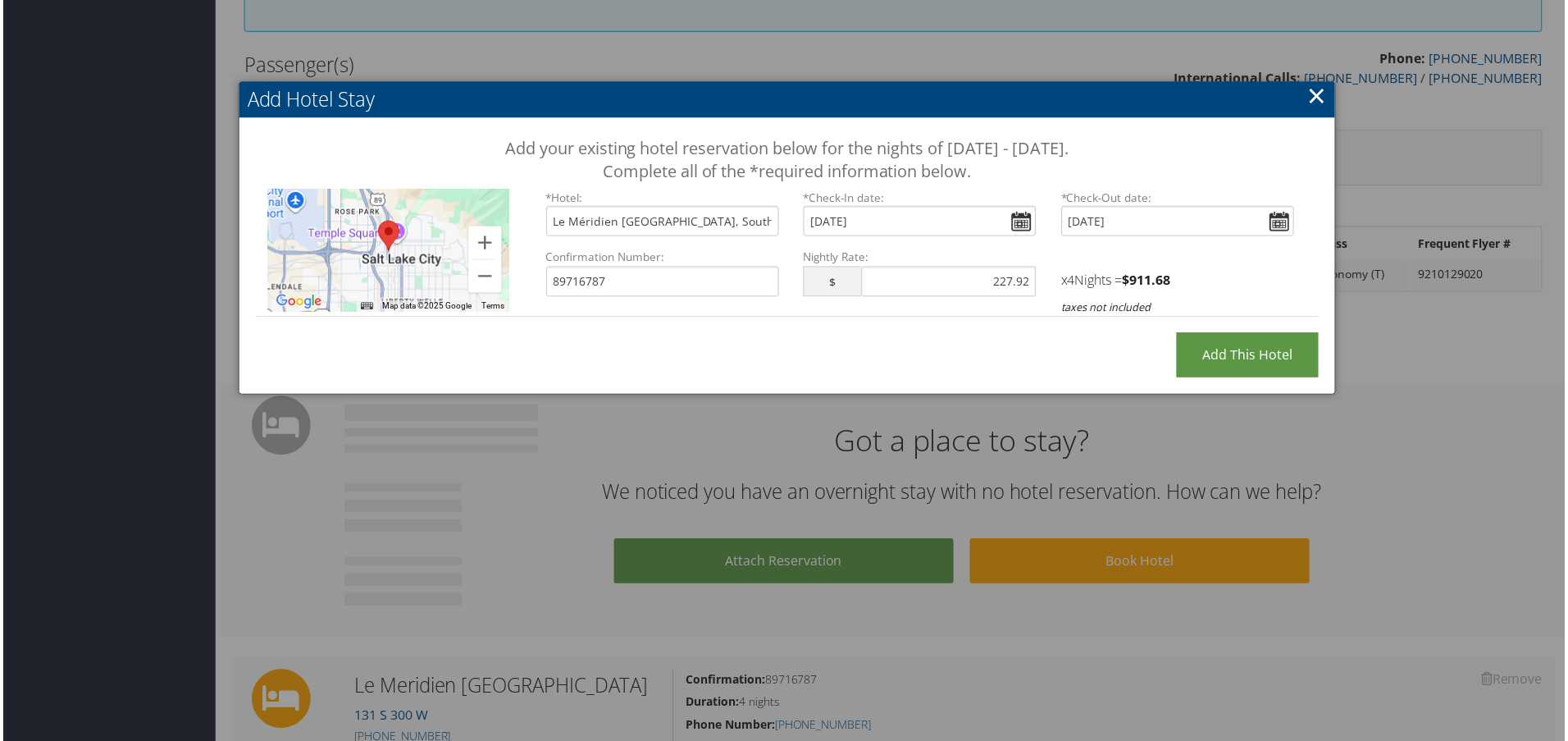
click at [1316, 269] on div "*Hotel: Le Méridien Salt Lake City Downtown, South 300 West, Salt Lake City, UT…" at bounding box center [921, 253] width 801 height 128
click at [1258, 352] on input "Add this Hotel" at bounding box center [1250, 357] width 143 height 45
type input "Processing..."
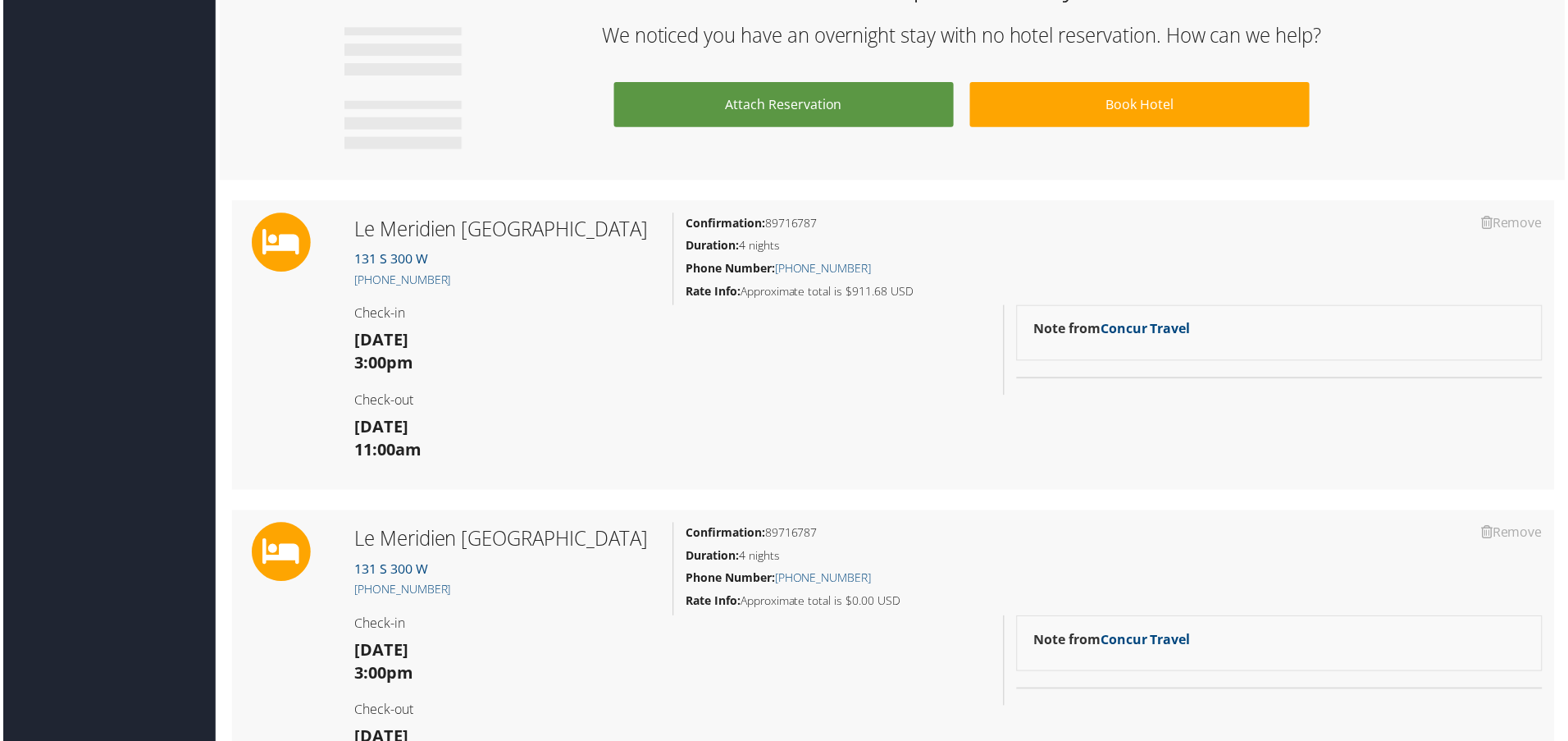
scroll to position [902, 0]
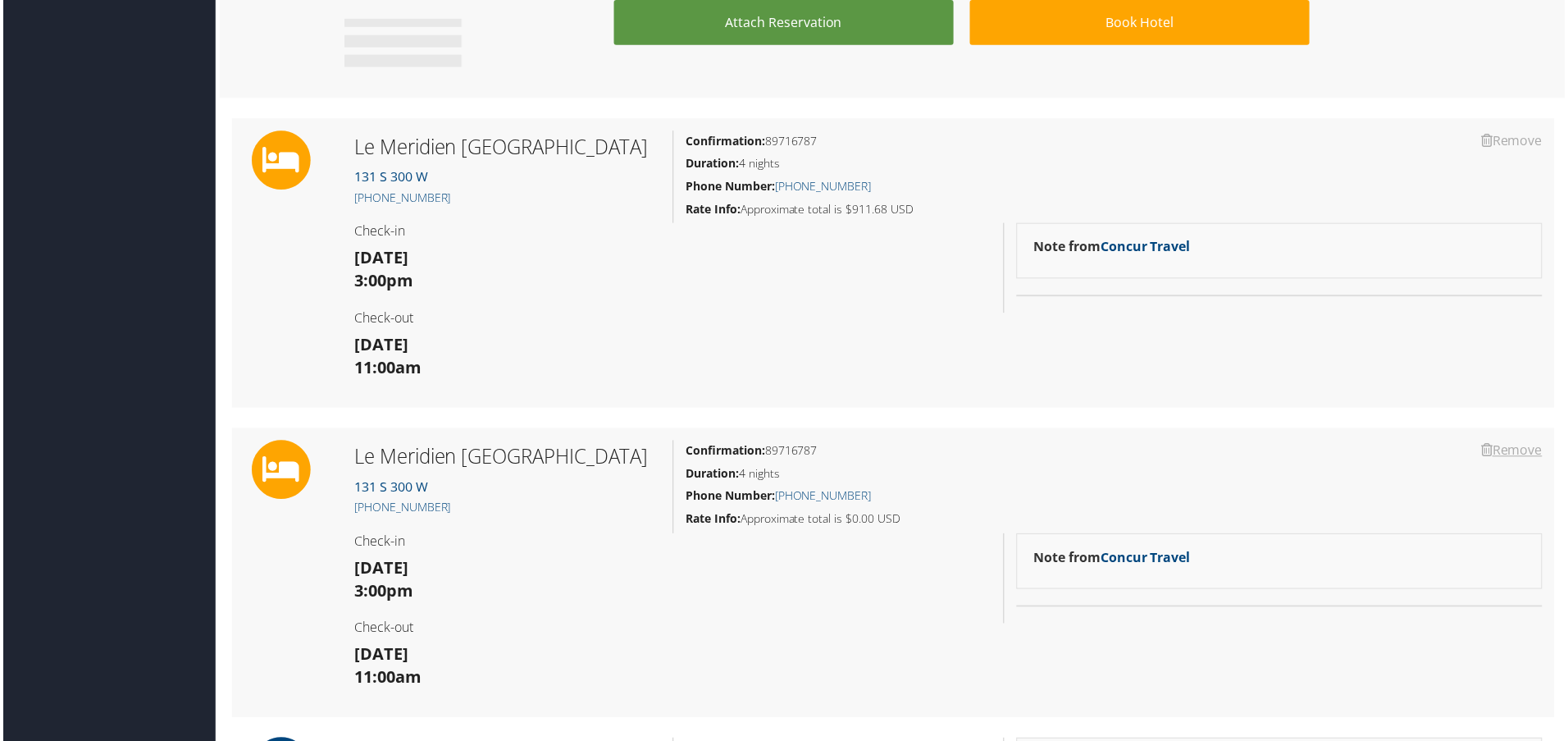
click at [1505, 461] on link "Remove" at bounding box center [1515, 452] width 62 height 18
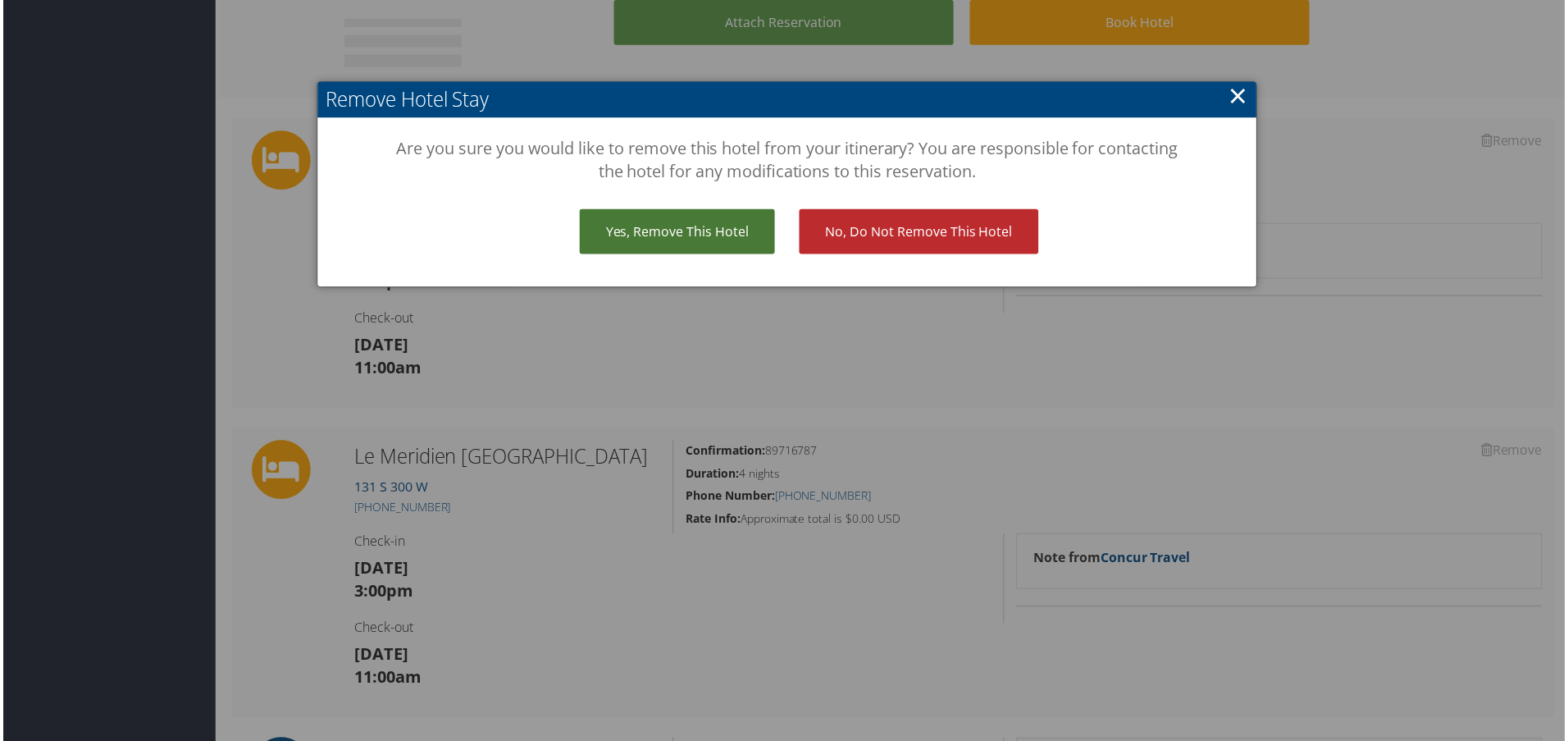
click at [739, 232] on link "Yes, remove this hotel" at bounding box center [677, 233] width 196 height 45
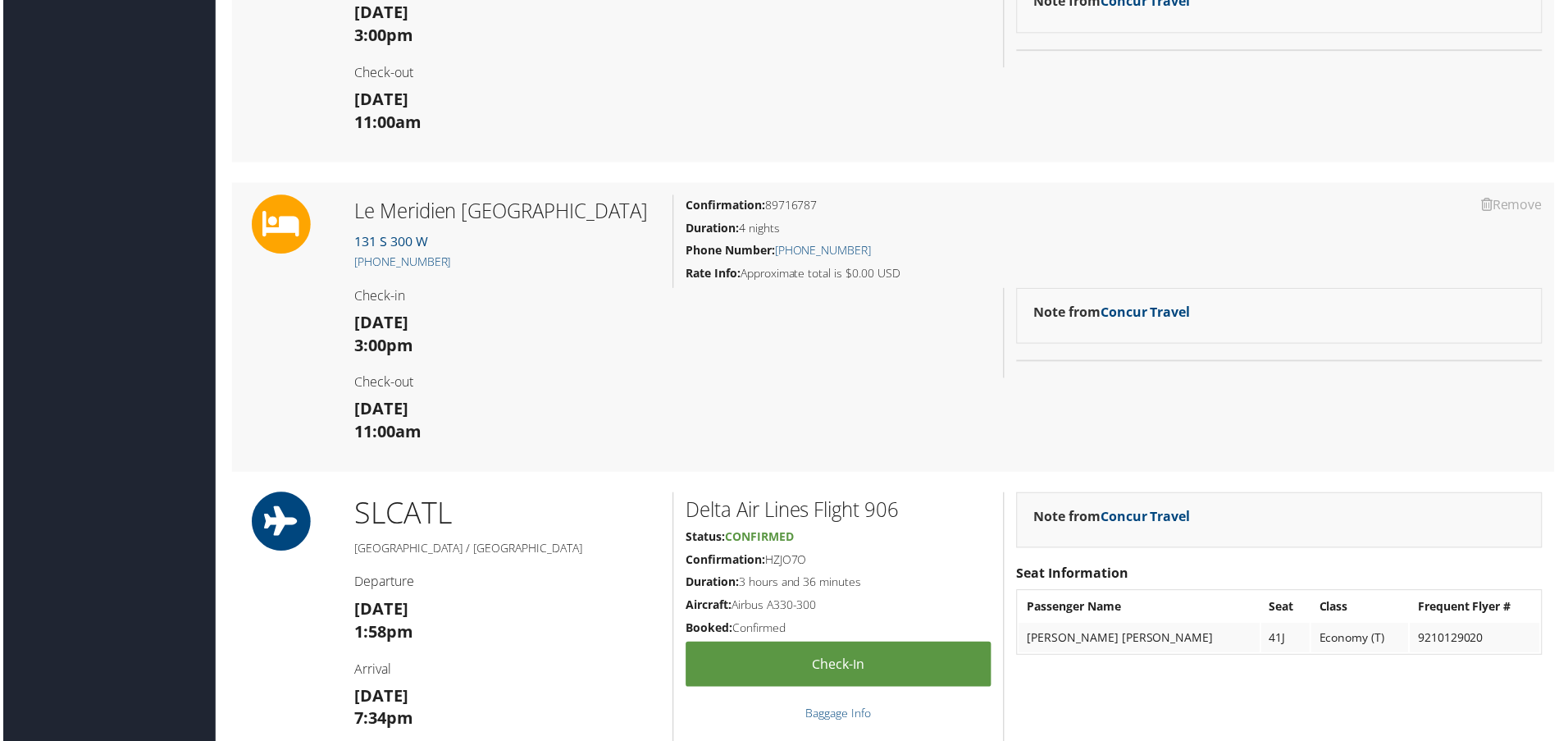
scroll to position [574, 0]
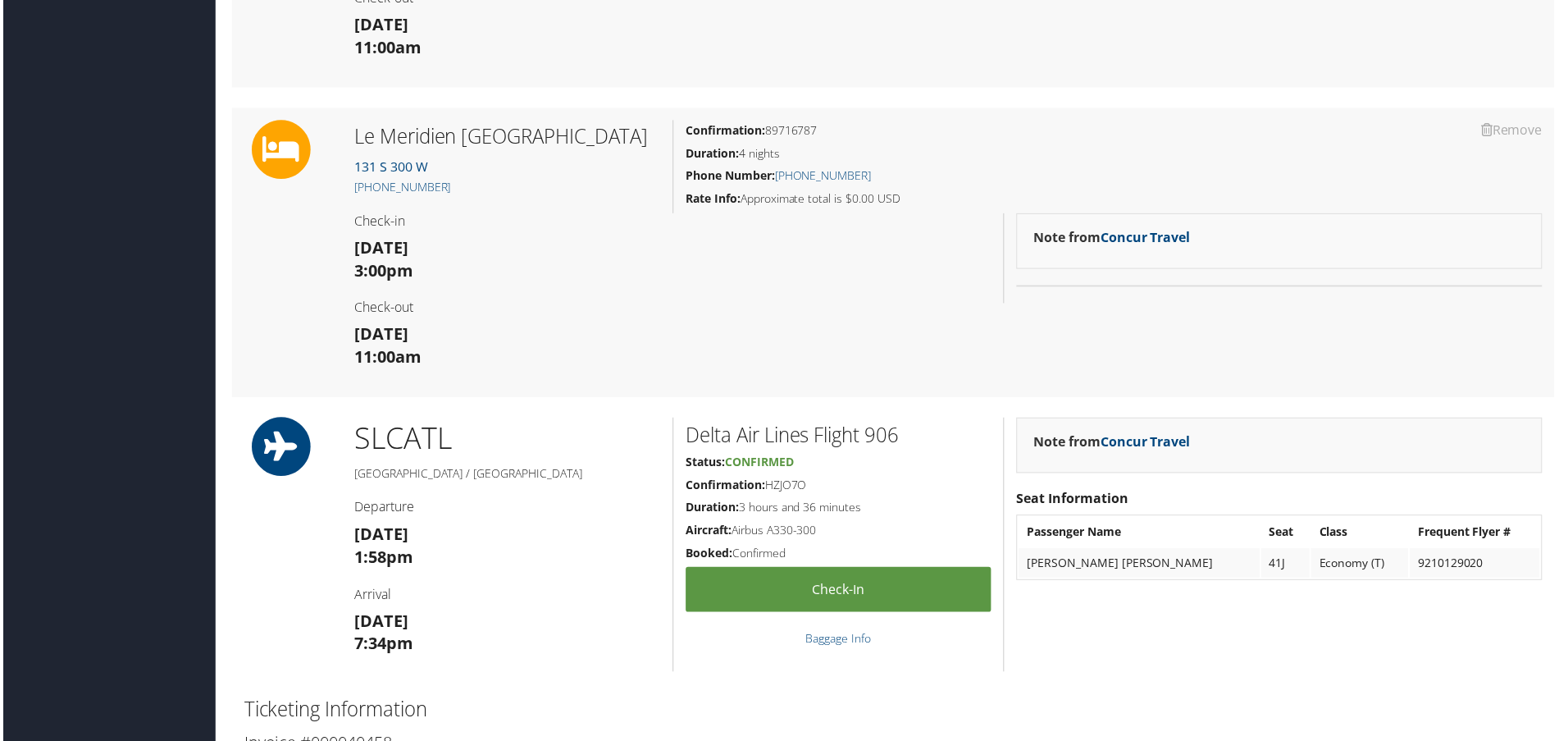
scroll to position [1231, 0]
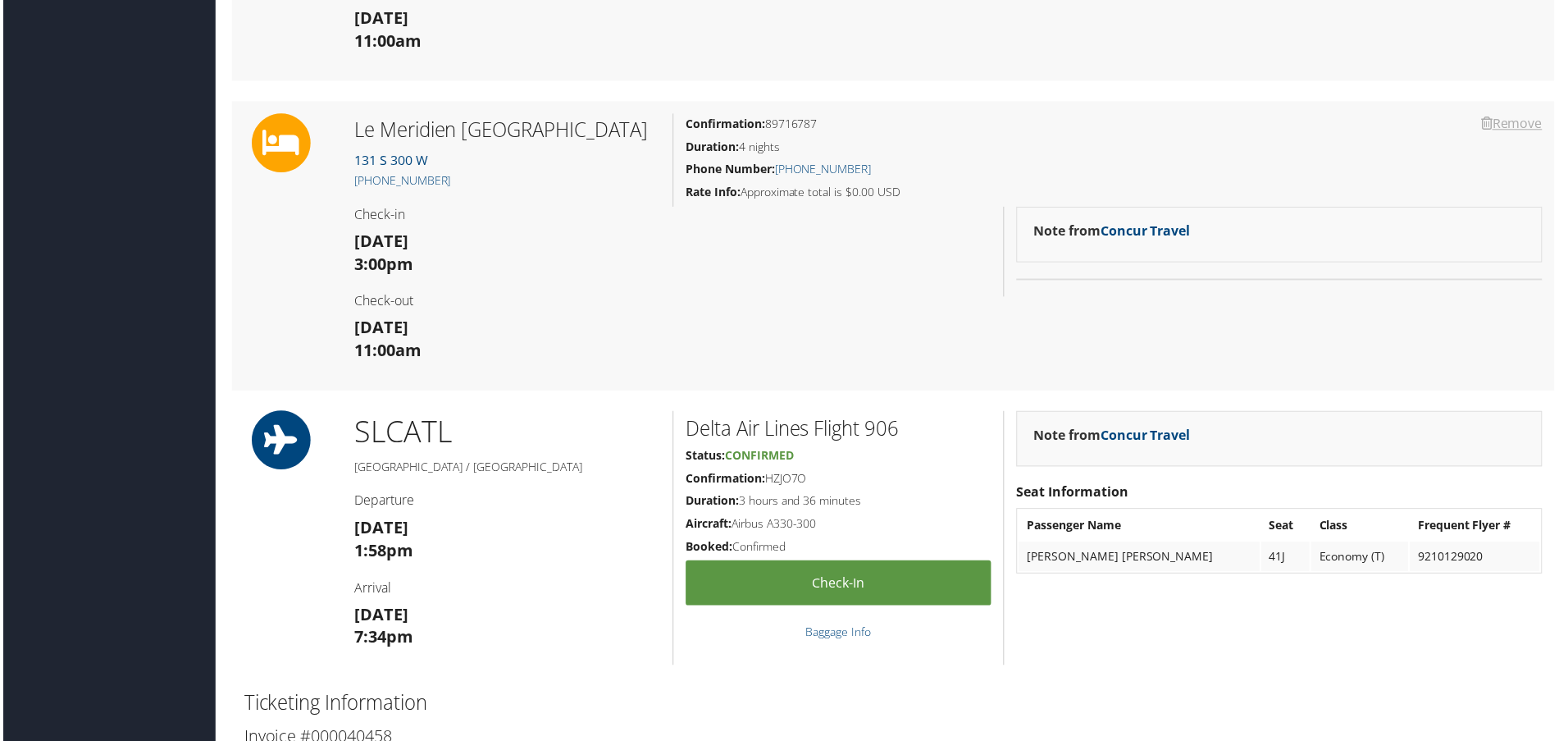
click at [1513, 133] on link "Remove" at bounding box center [1515, 124] width 62 height 18
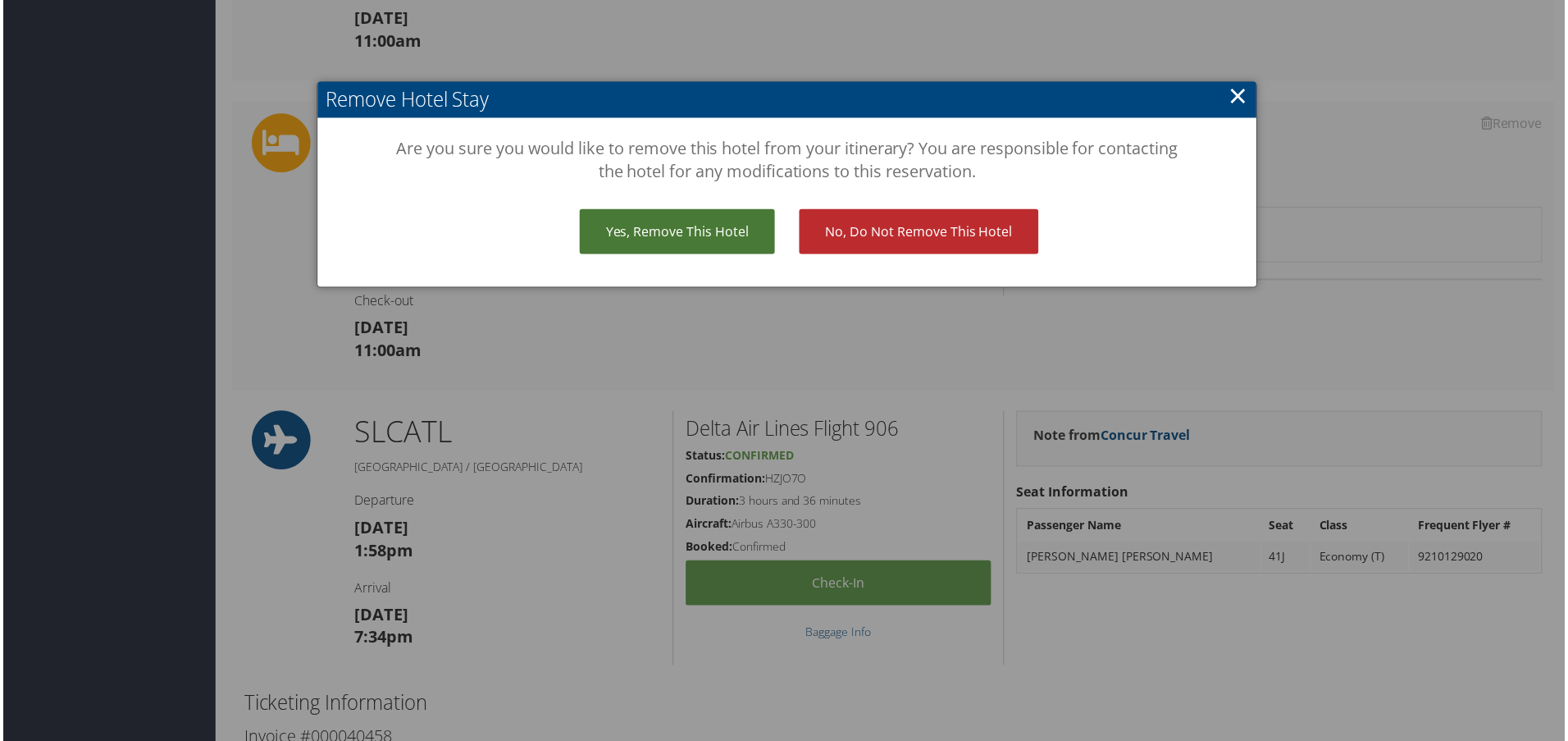
click at [700, 240] on link "Yes, remove this hotel" at bounding box center [677, 233] width 196 height 45
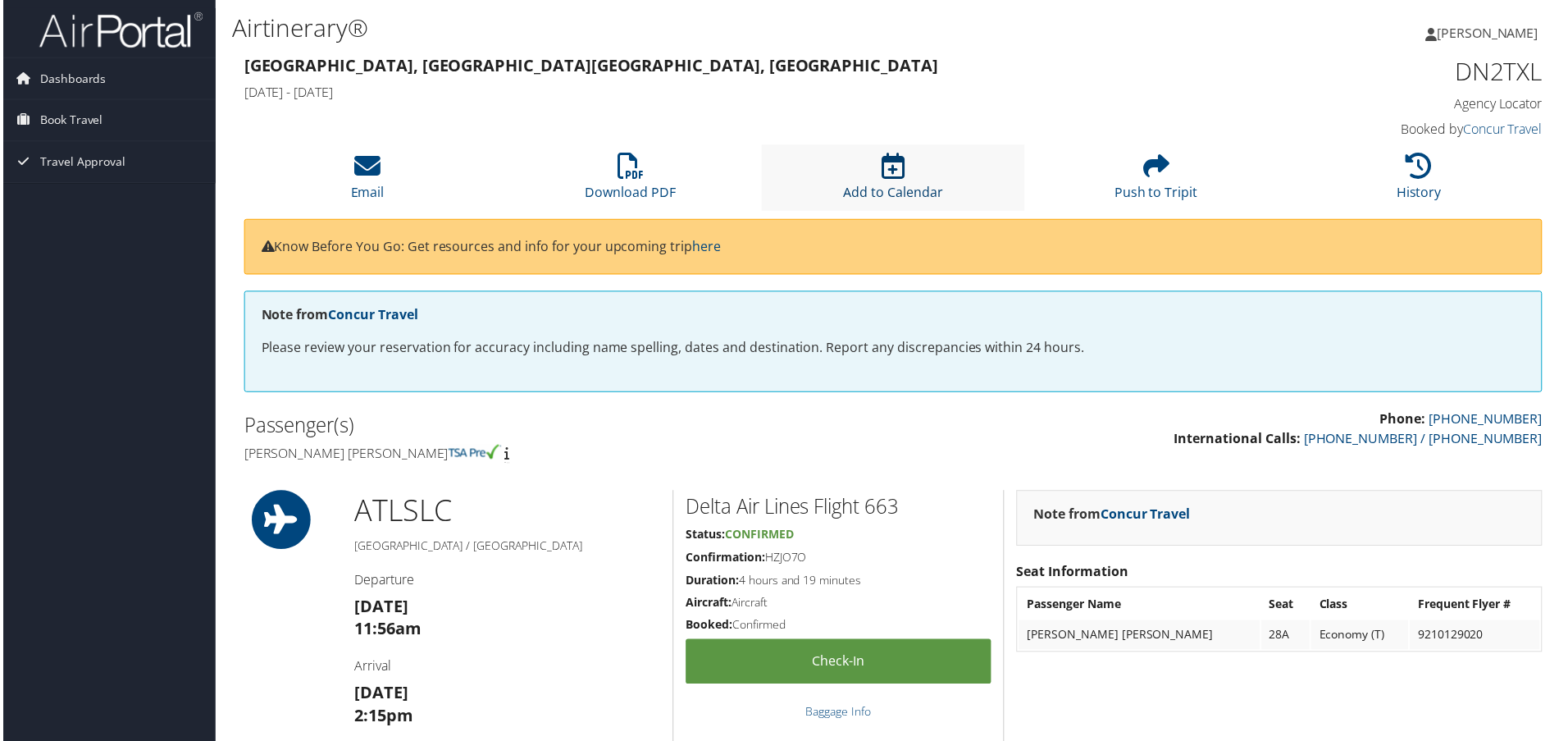
click at [888, 175] on icon at bounding box center [894, 166] width 23 height 26
click at [624, 169] on icon at bounding box center [629, 166] width 26 height 26
click at [1268, 82] on h1 "DN2TXL" at bounding box center [1391, 71] width 308 height 35
click at [97, 72] on span "Dashboards" at bounding box center [70, 78] width 67 height 41
click at [83, 112] on link "My Travel Dashboard" at bounding box center [106, 111] width 213 height 25
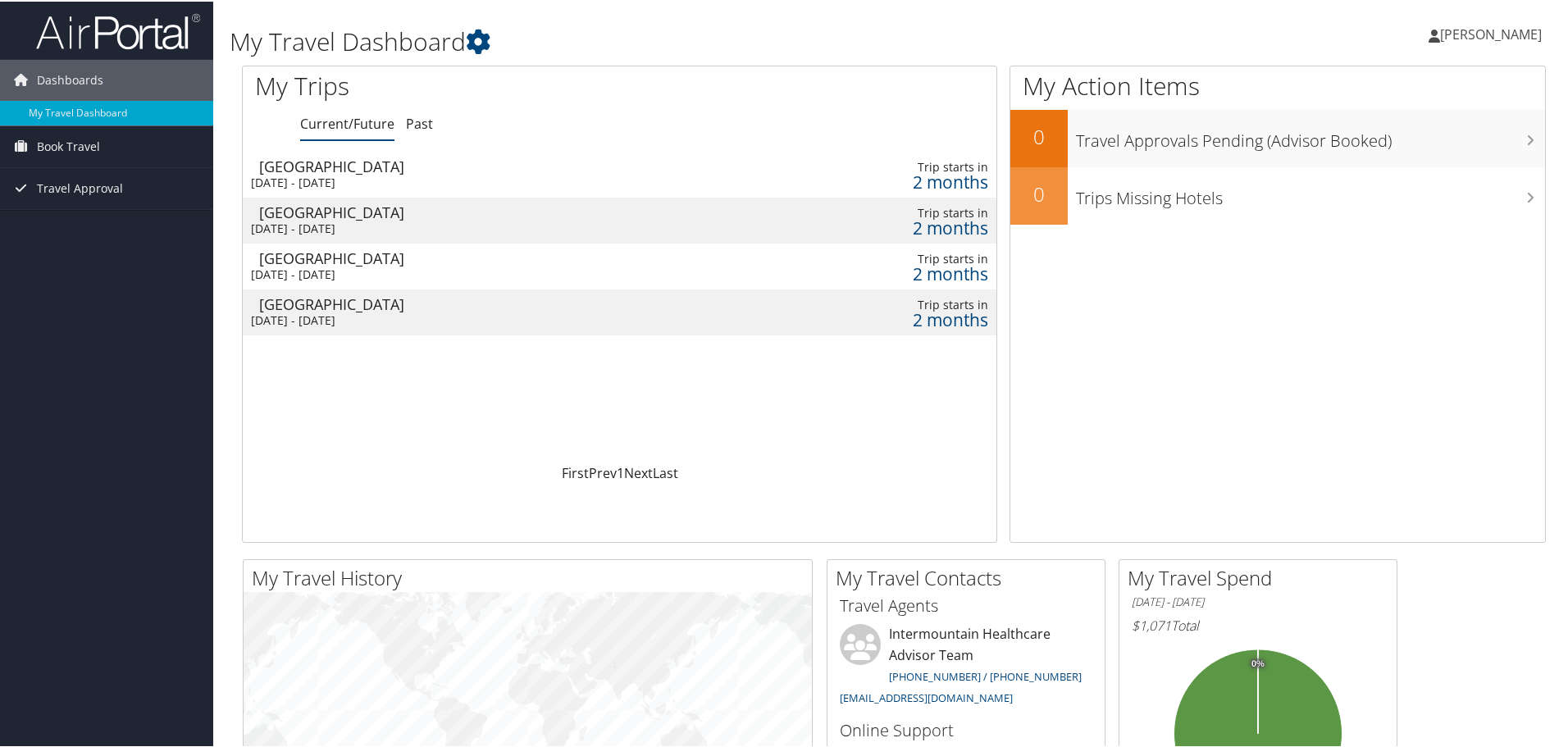
click at [932, 176] on div "2 months" at bounding box center [895, 180] width 187 height 15
click at [476, 36] on icon at bounding box center [479, 40] width 25 height 25
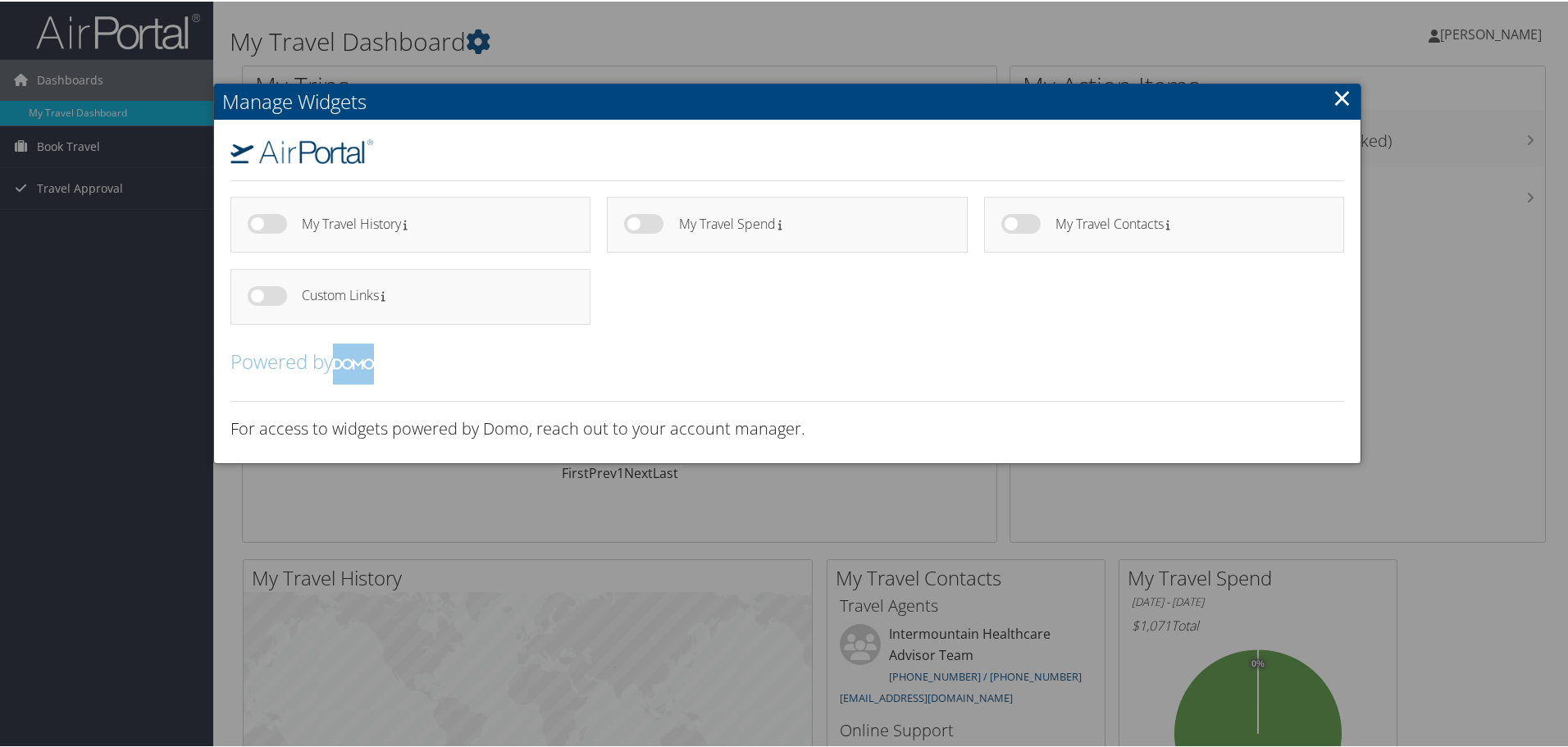
click at [1333, 94] on link "×" at bounding box center [1342, 95] width 19 height 33
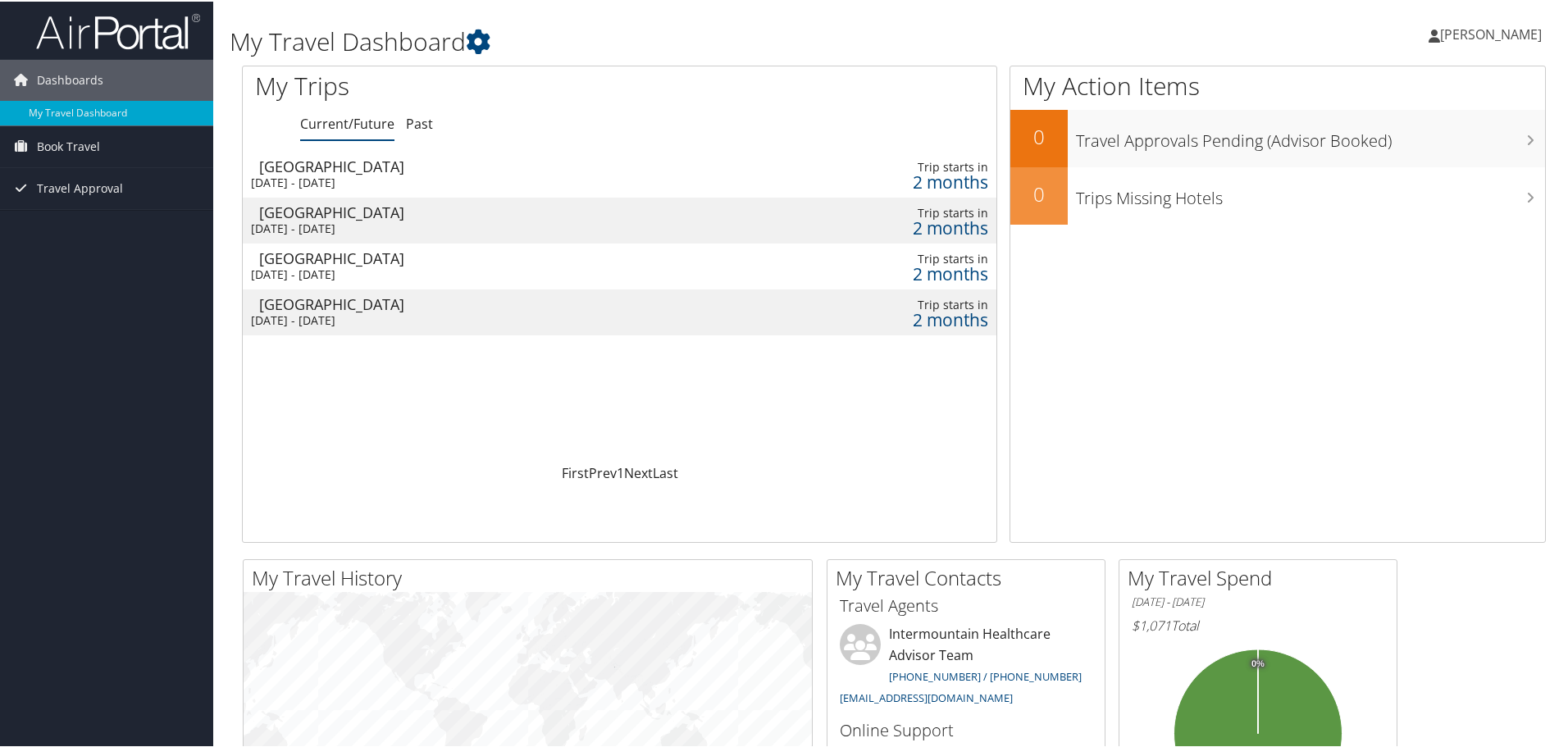
click at [954, 220] on div "2 months" at bounding box center [895, 226] width 187 height 15
click at [909, 270] on div "2 months" at bounding box center [895, 272] width 187 height 15
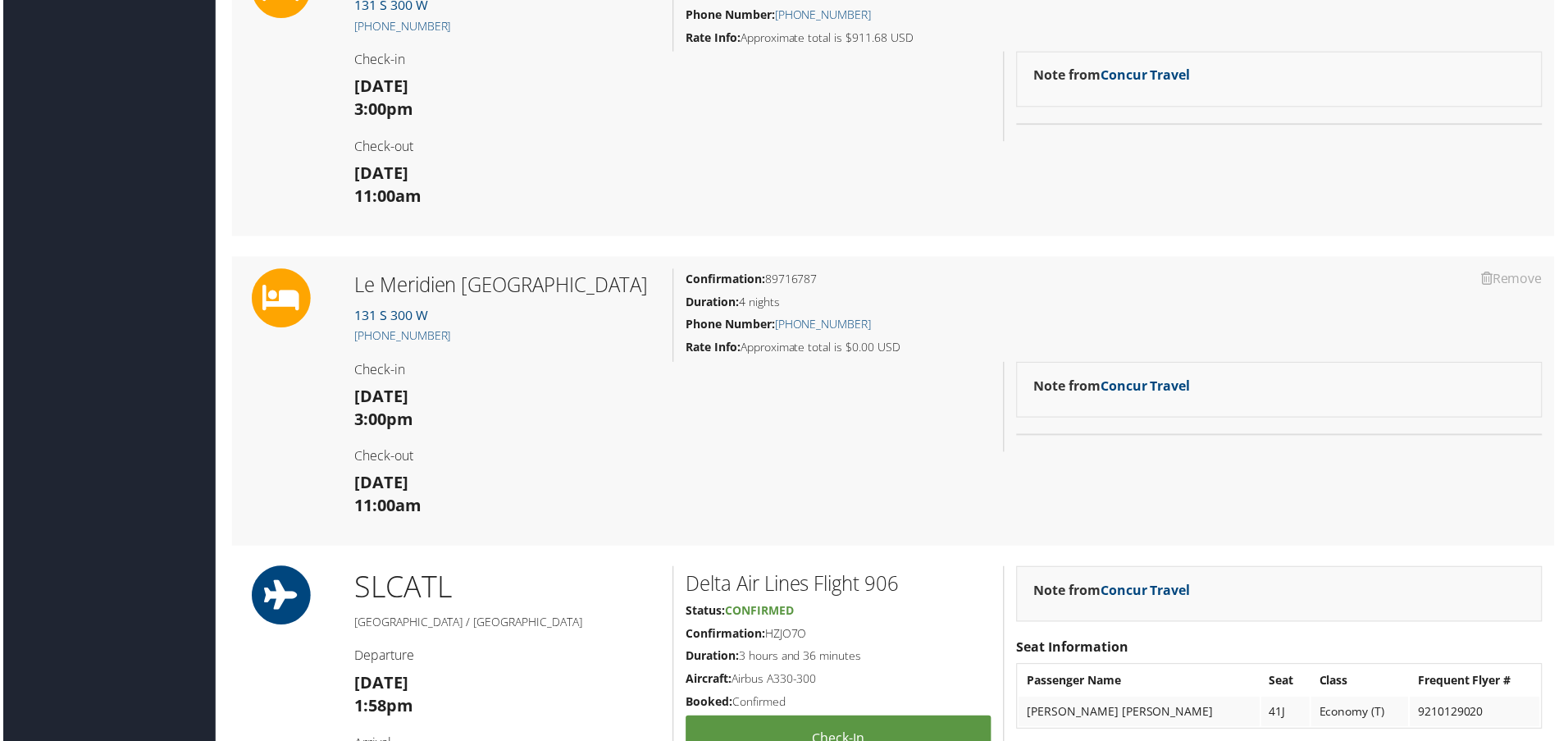
scroll to position [1149, 0]
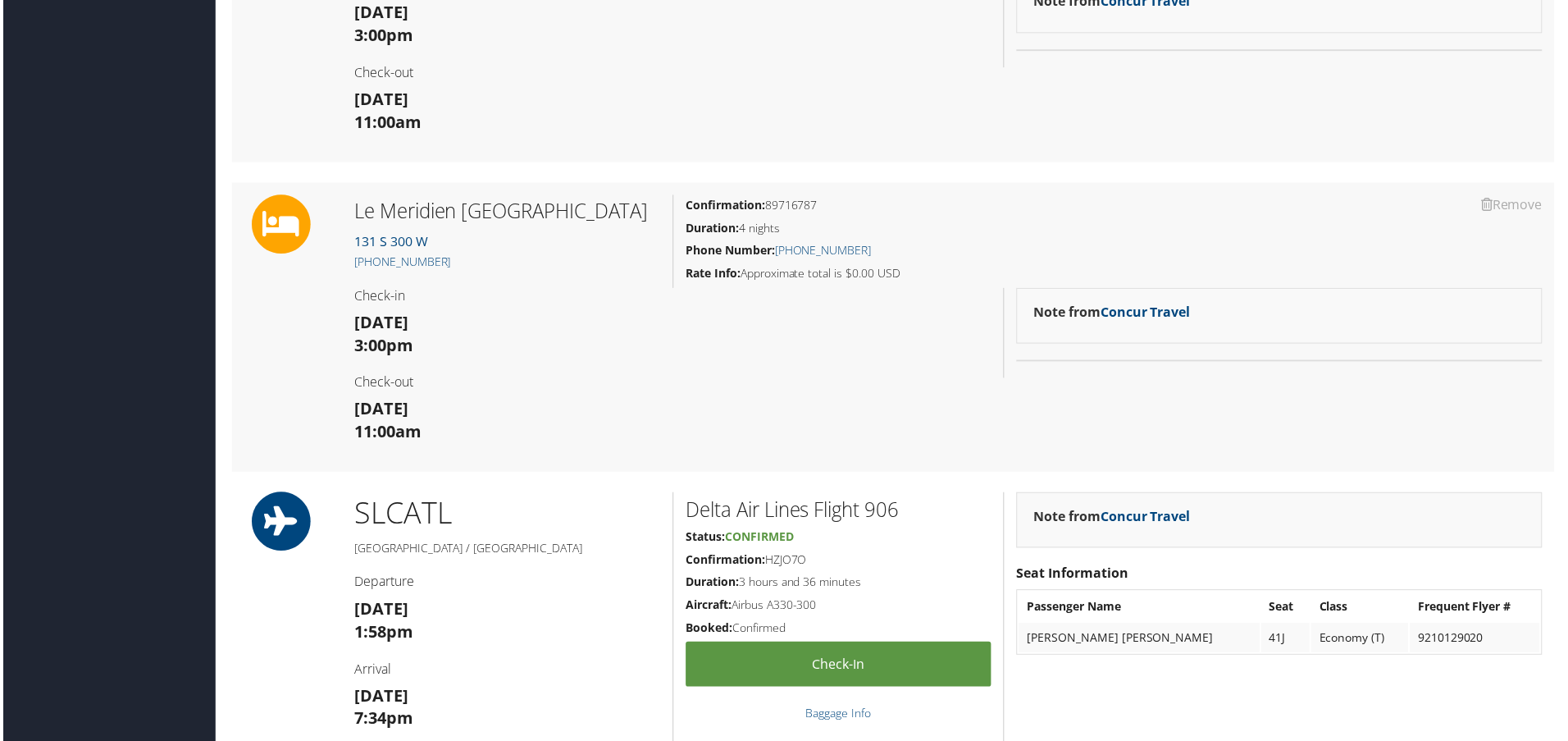
click at [679, 358] on div "Remove Remove Le [GEOGRAPHIC_DATA] Downtown 131 S 300 W [PHONE_NUMBER] Check-in…" at bounding box center [894, 329] width 1329 height 291
click at [1505, 215] on link "Remove" at bounding box center [1515, 206] width 62 height 18
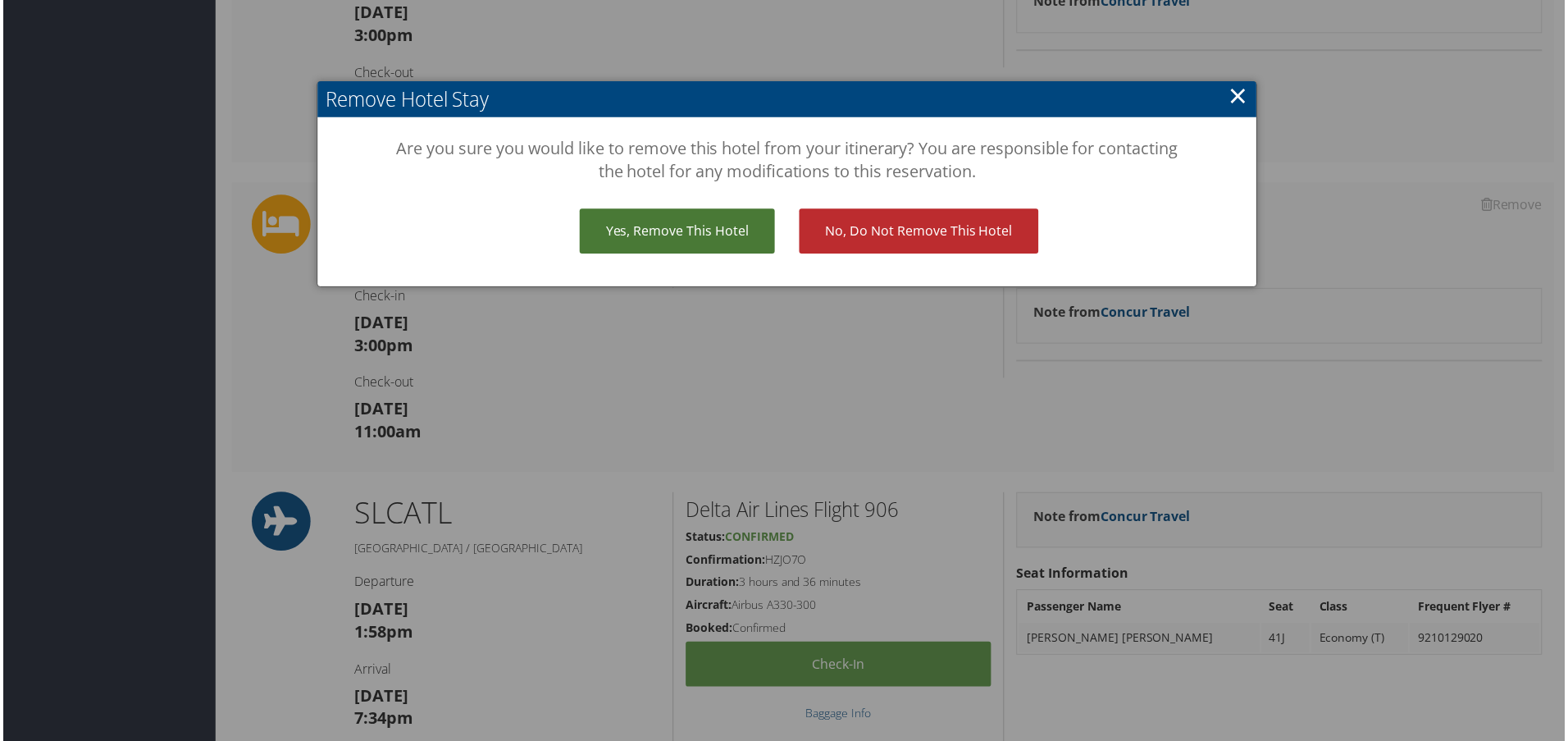
click at [683, 232] on link "Yes, remove this hotel" at bounding box center [677, 233] width 196 height 45
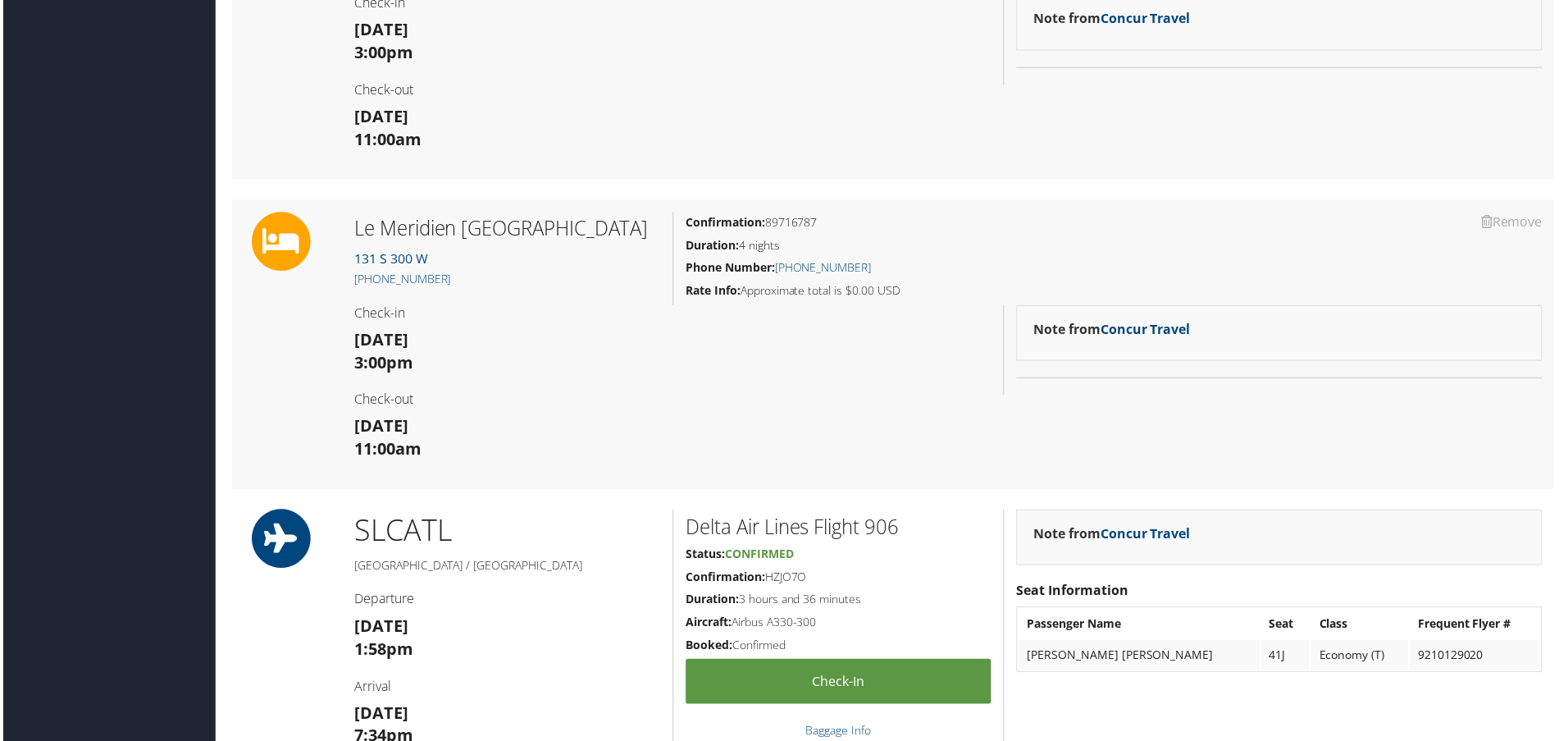
scroll to position [1149, 0]
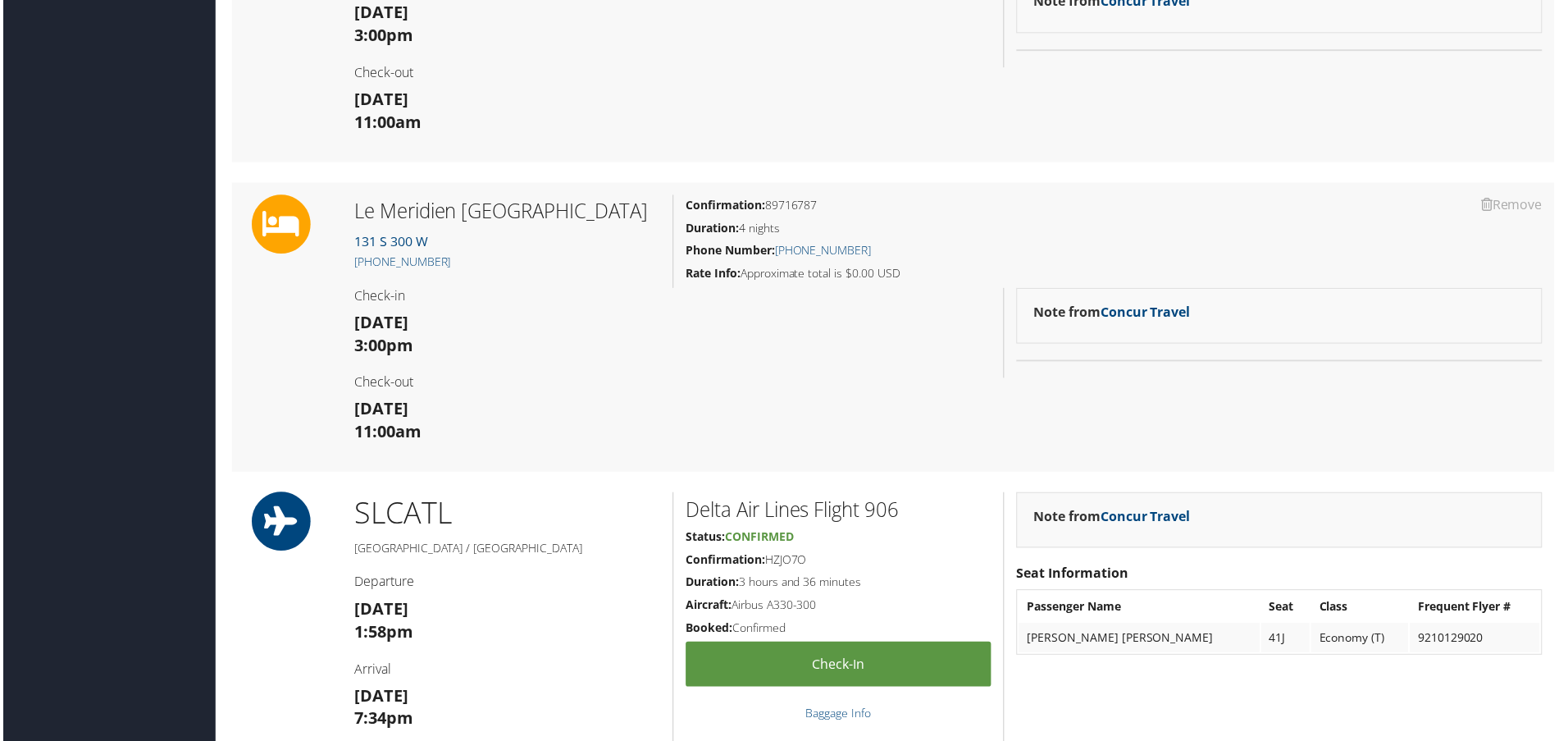
click at [864, 290] on div "Confirmation: 89716787 Duration: 4 nights Phone Number: [PHONE_NUMBER] Rate Inf…" at bounding box center [1116, 243] width 886 height 94
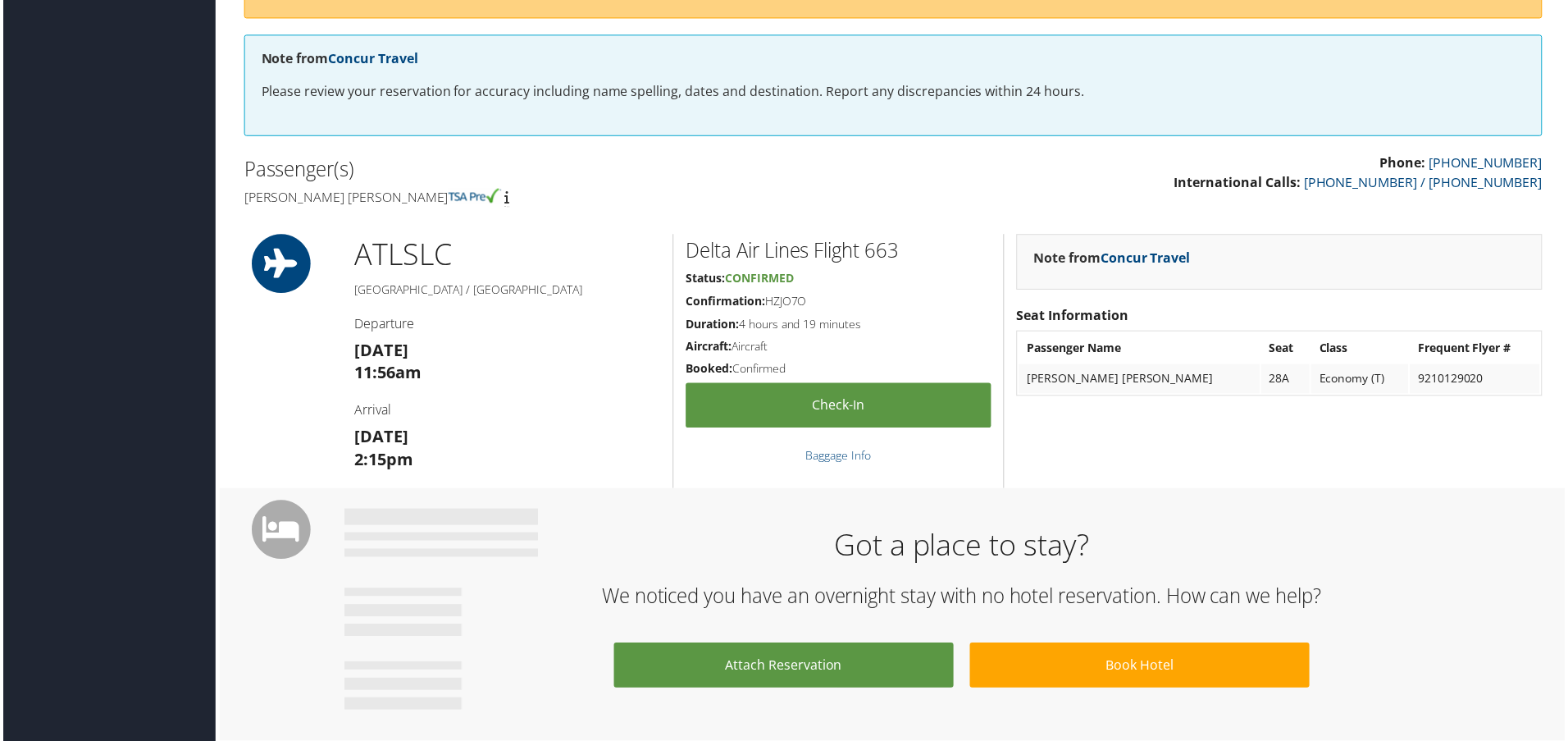
scroll to position [246, 0]
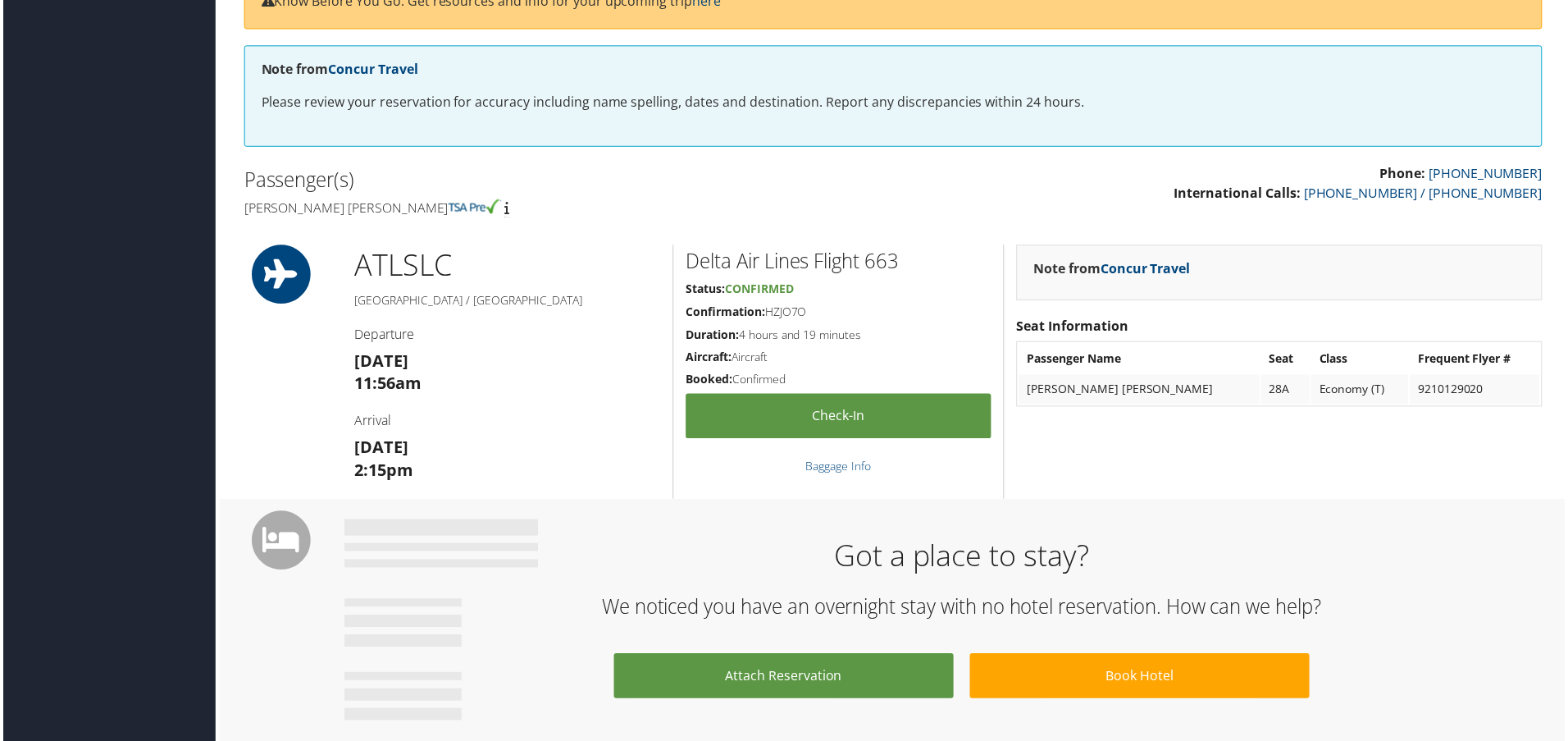
click at [1516, 531] on div "Got a place to stay? We noticed you have an overnight stay with no hotel reserv…" at bounding box center [964, 628] width 1241 height 212
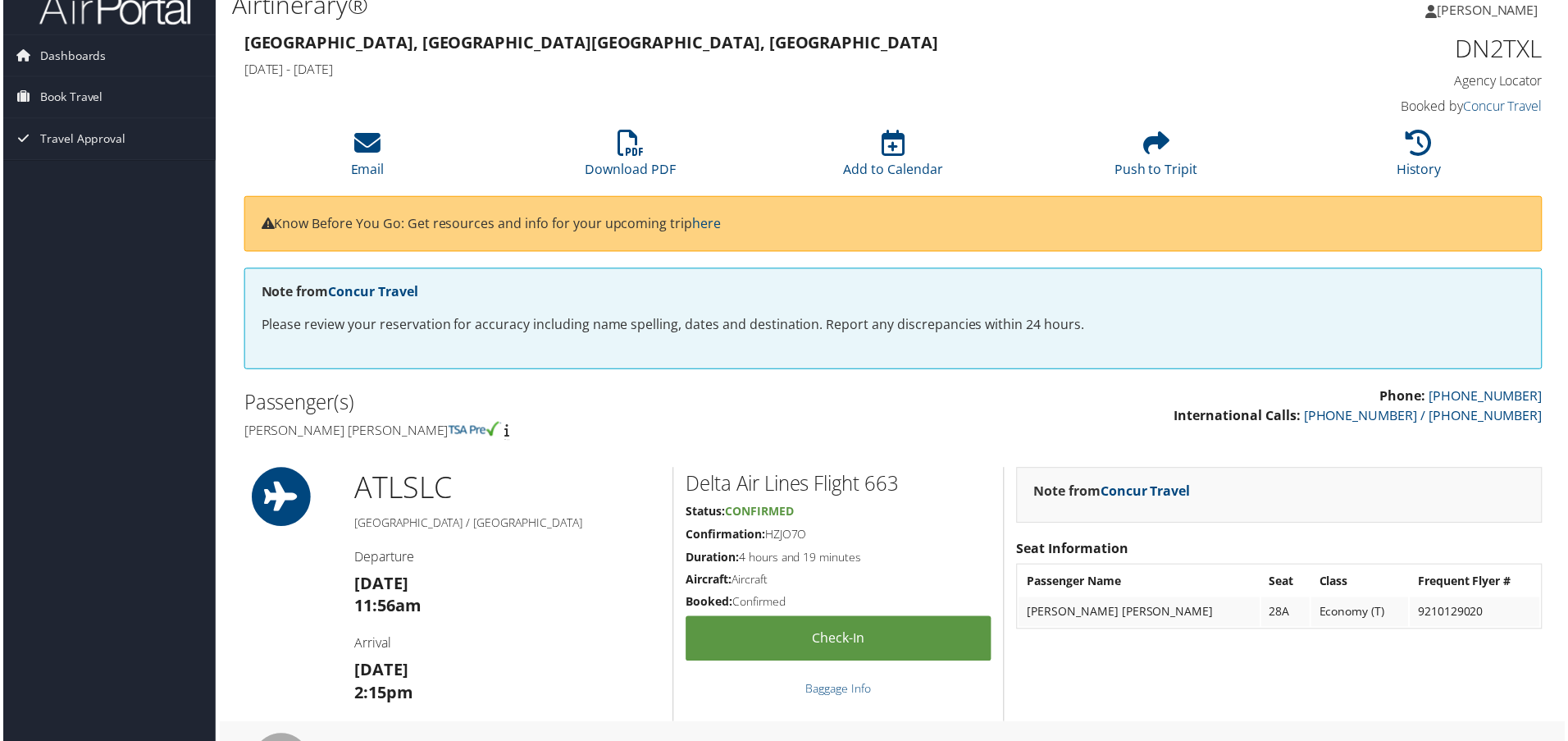
scroll to position [0, 0]
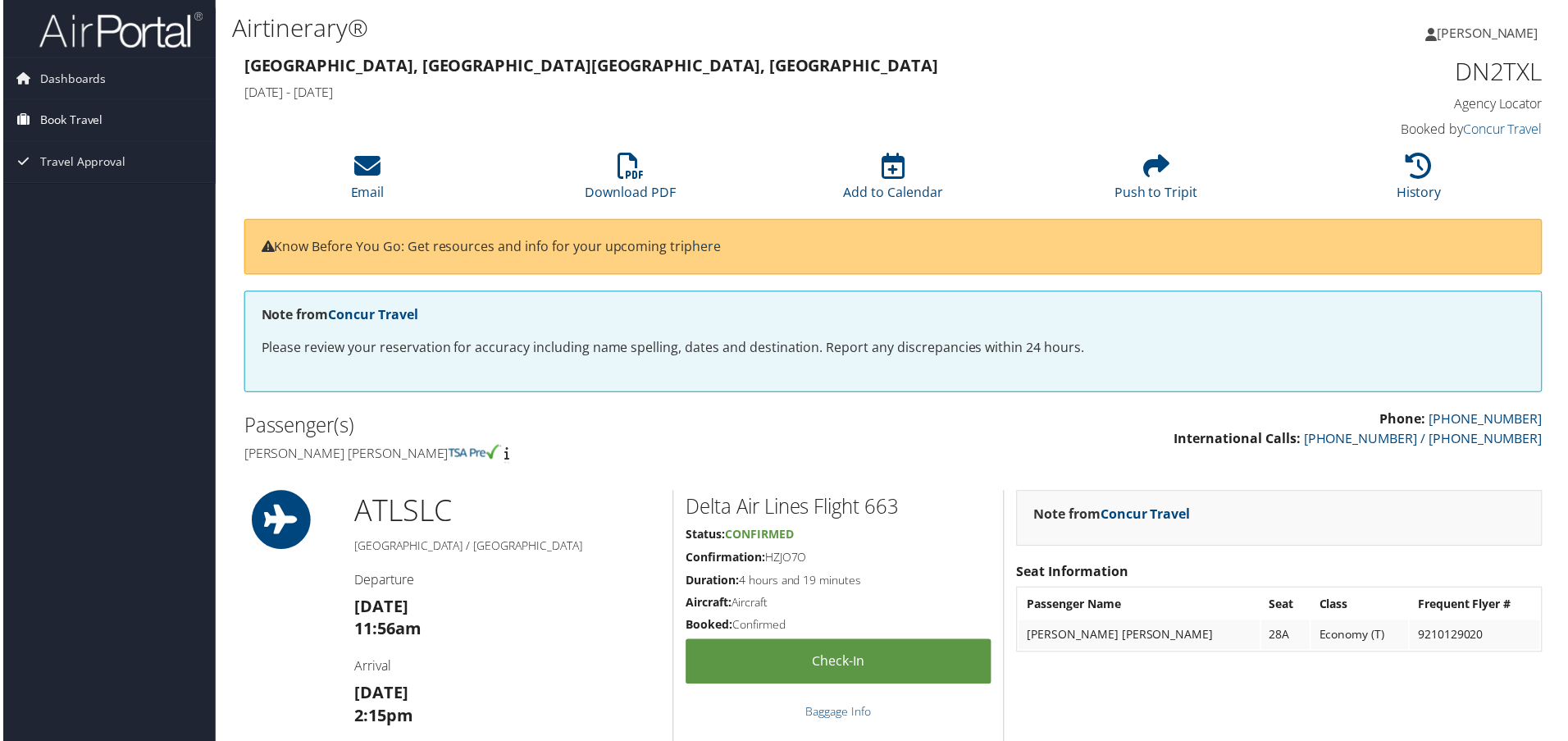
click at [77, 125] on span "Book Travel" at bounding box center [68, 120] width 63 height 41
click at [70, 155] on span "Travel Approval" at bounding box center [79, 162] width 86 height 41
click at [63, 191] on link "Pending Trip Approvals" at bounding box center [106, 195] width 213 height 25
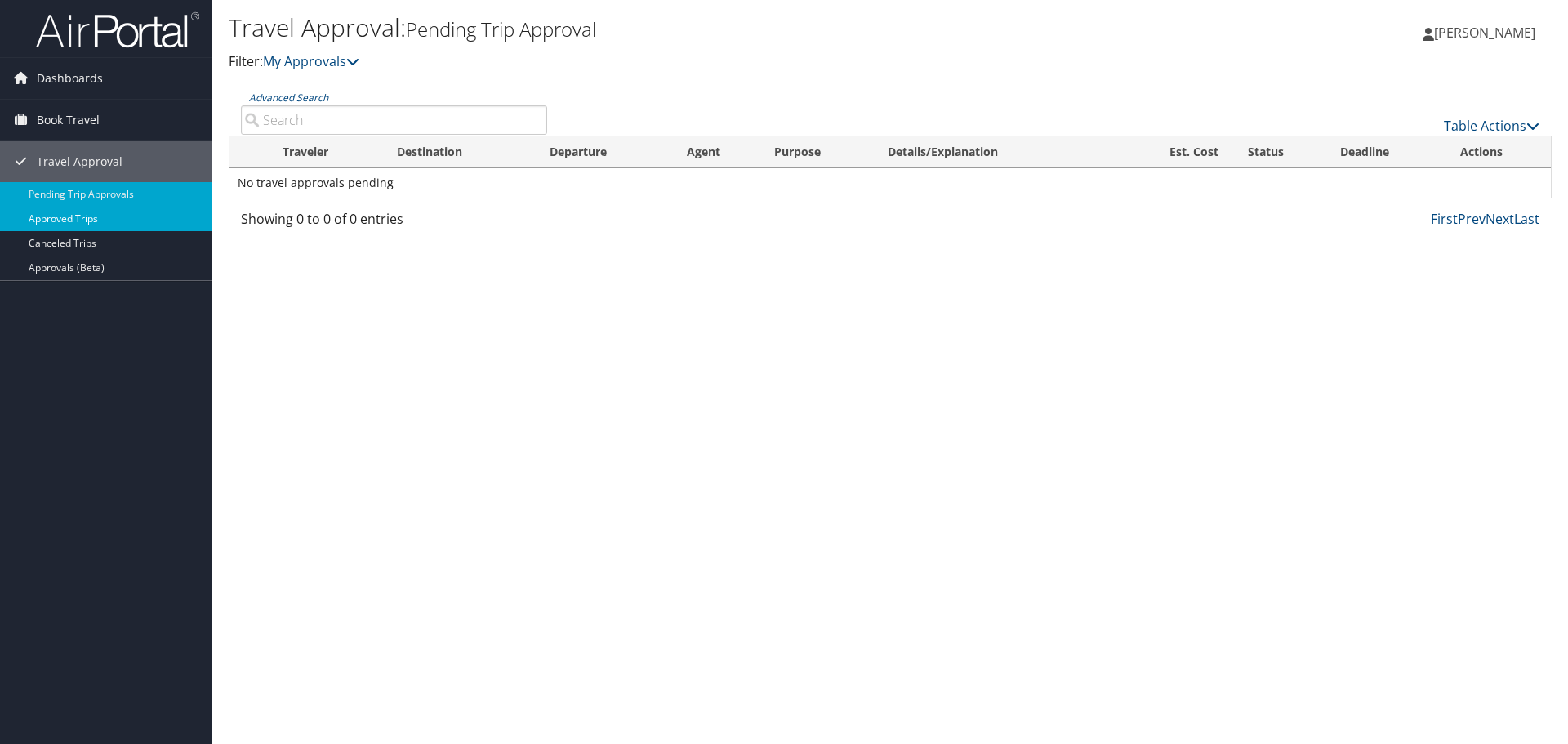
click at [78, 212] on link "Approved Trips" at bounding box center [106, 219] width 212 height 25
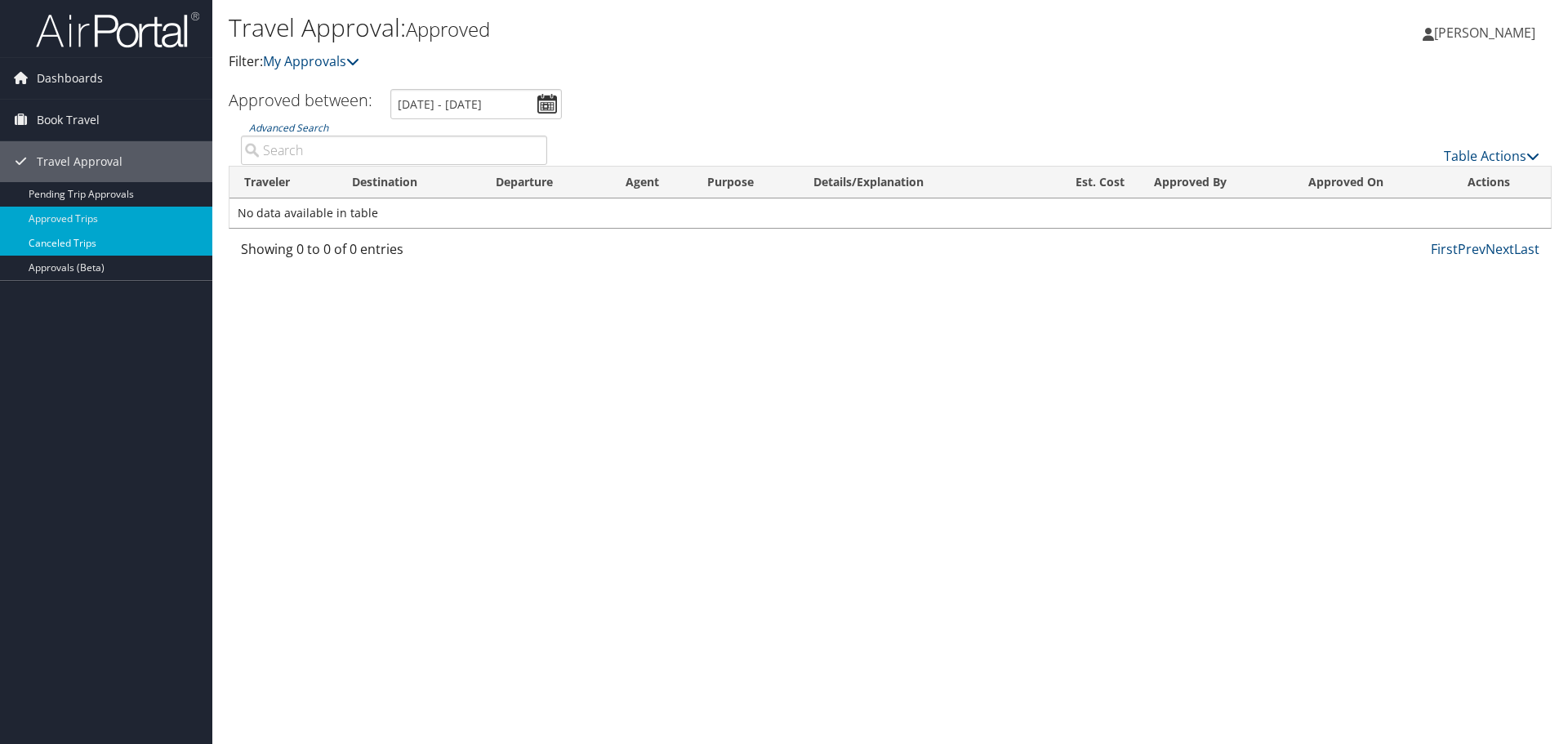
click at [91, 242] on link "Canceled Trips" at bounding box center [106, 243] width 212 height 25
